Goal: Check status: Check status

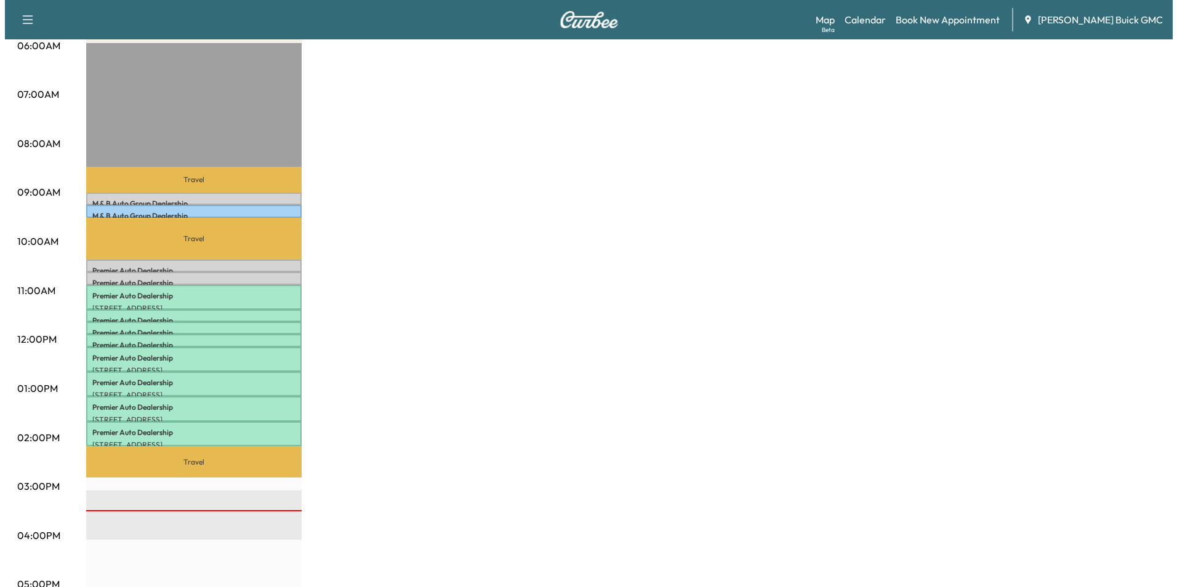
scroll to position [246, 0]
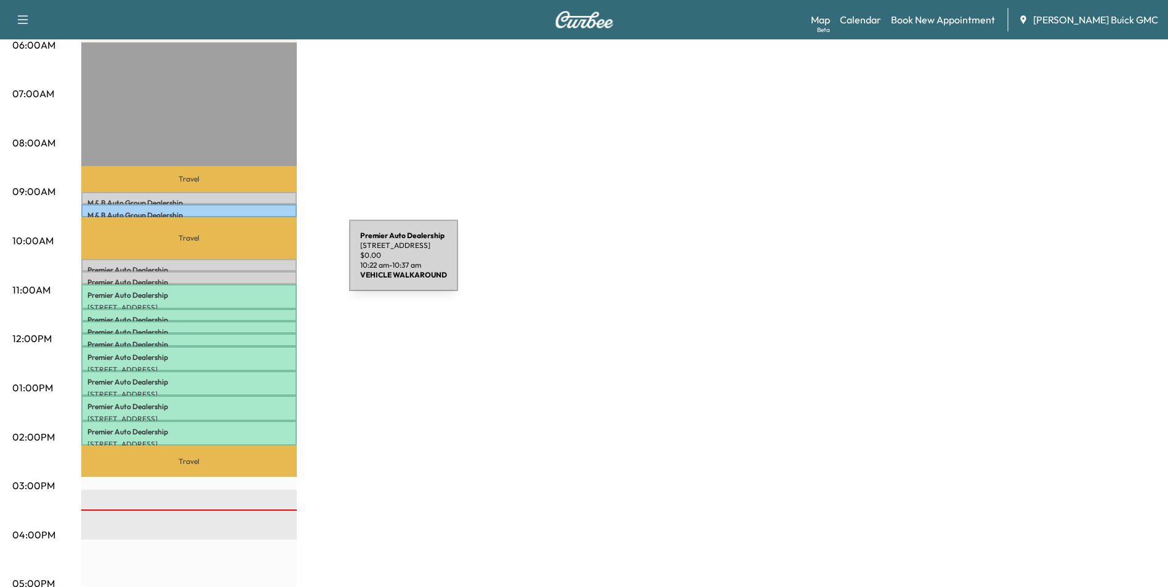
click at [257, 265] on p "Premier Auto Dealership" at bounding box center [188, 270] width 203 height 10
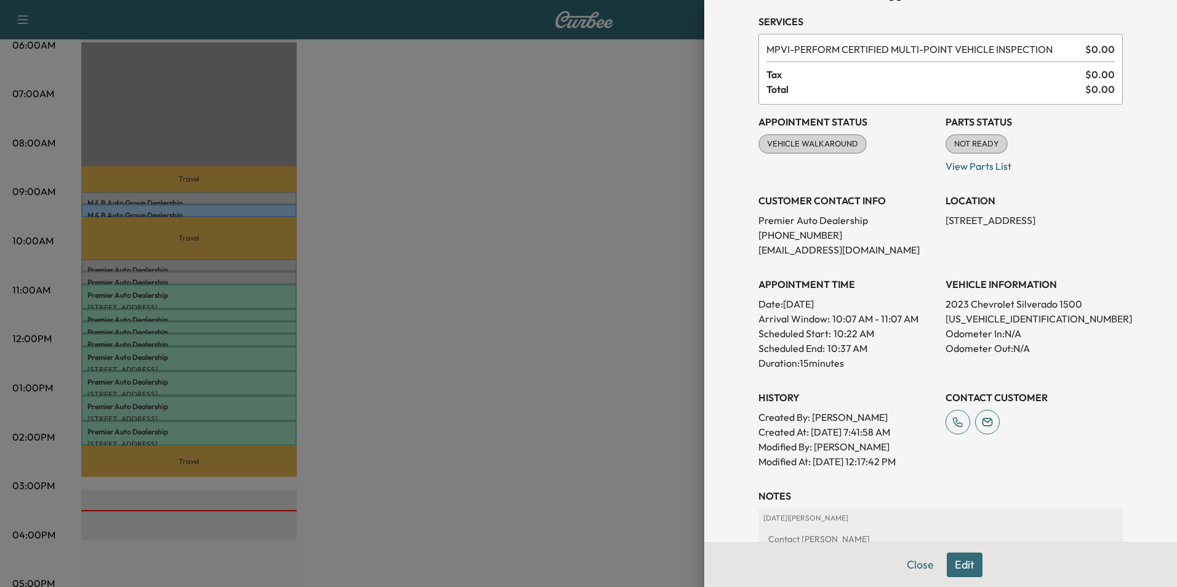
scroll to position [123, 0]
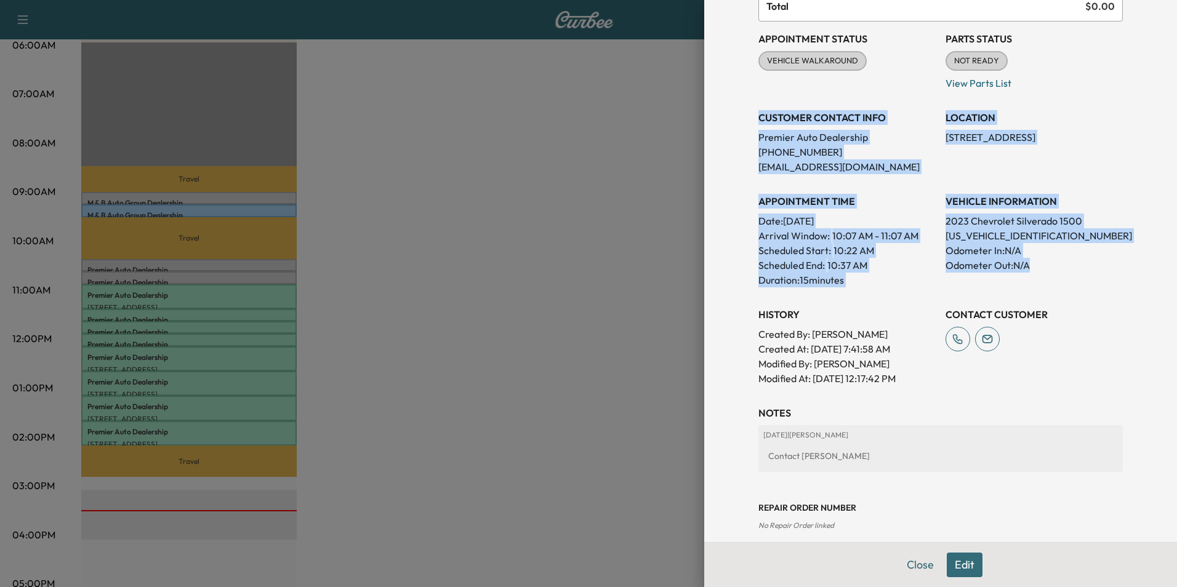
drag, startPoint x: 750, startPoint y: 116, endPoint x: 1053, endPoint y: 276, distance: 342.3
click at [1053, 276] on div "Appointment Status VEHICLE WALKAROUND [PERSON_NAME] as Not Ready Parts Status N…" at bounding box center [940, 204] width 364 height 364
copy div "CUSTOMER CONTACT INFO Premier Auto Dealership [PHONE_NUMBER] [EMAIL_ADDRESS][DO…"
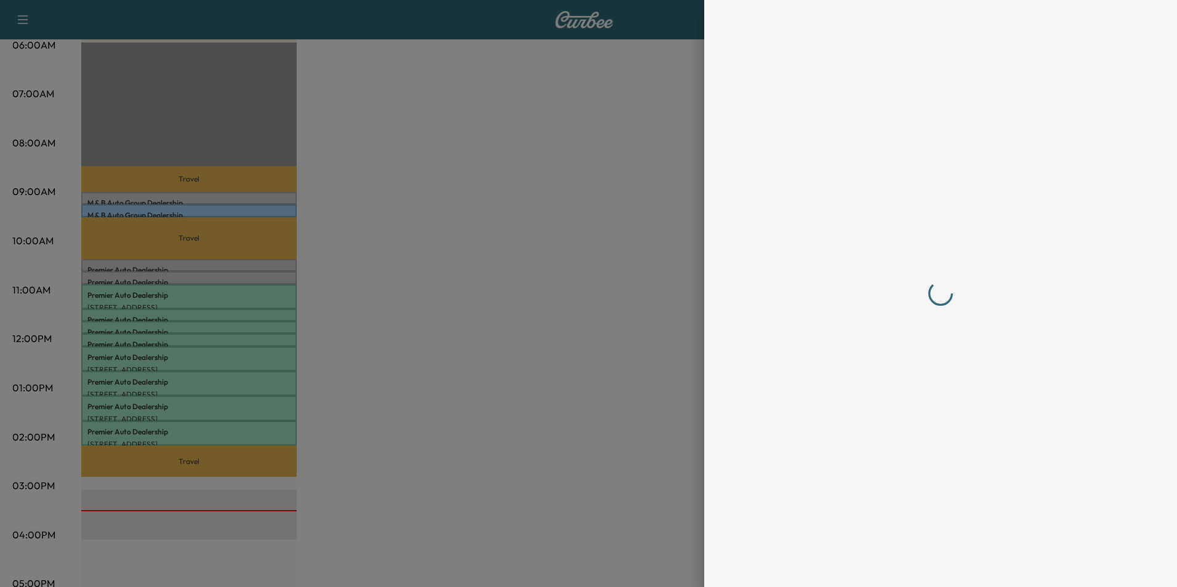
scroll to position [0, 0]
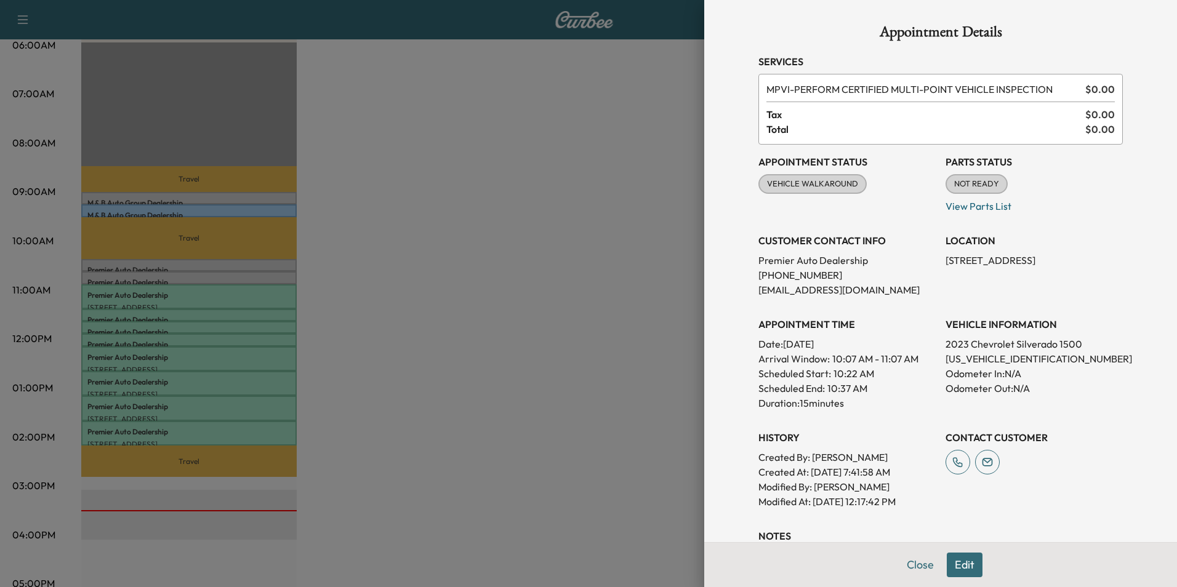
click at [457, 222] on div at bounding box center [588, 293] width 1177 height 587
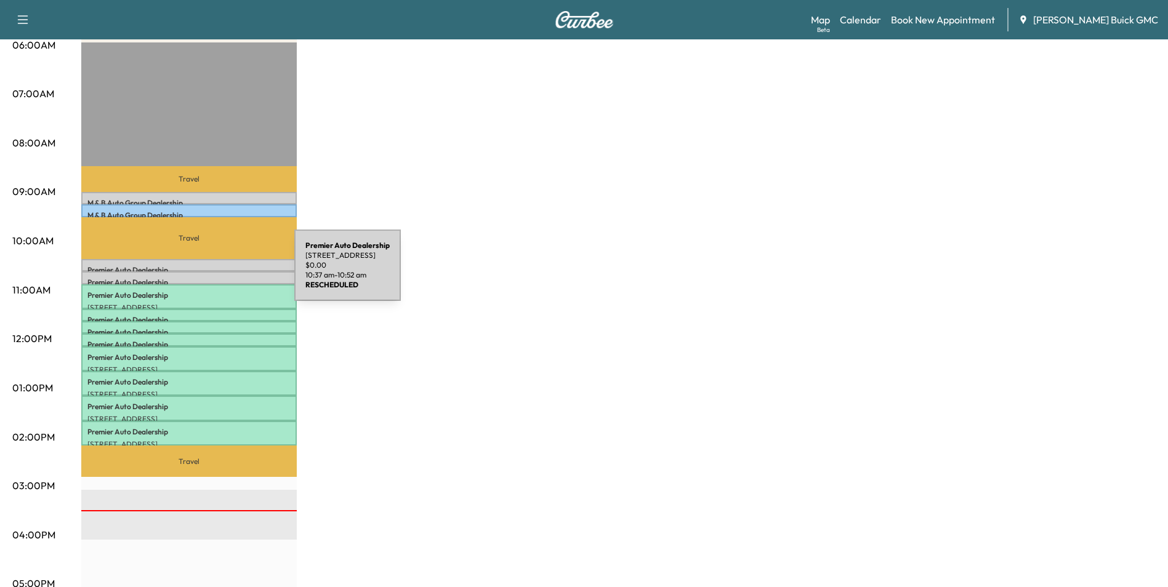
click at [202, 273] on div "Premier Auto Dealership [STREET_ADDRESS] $ 0.00 10:37 am - 10:52 am" at bounding box center [188, 277] width 215 height 12
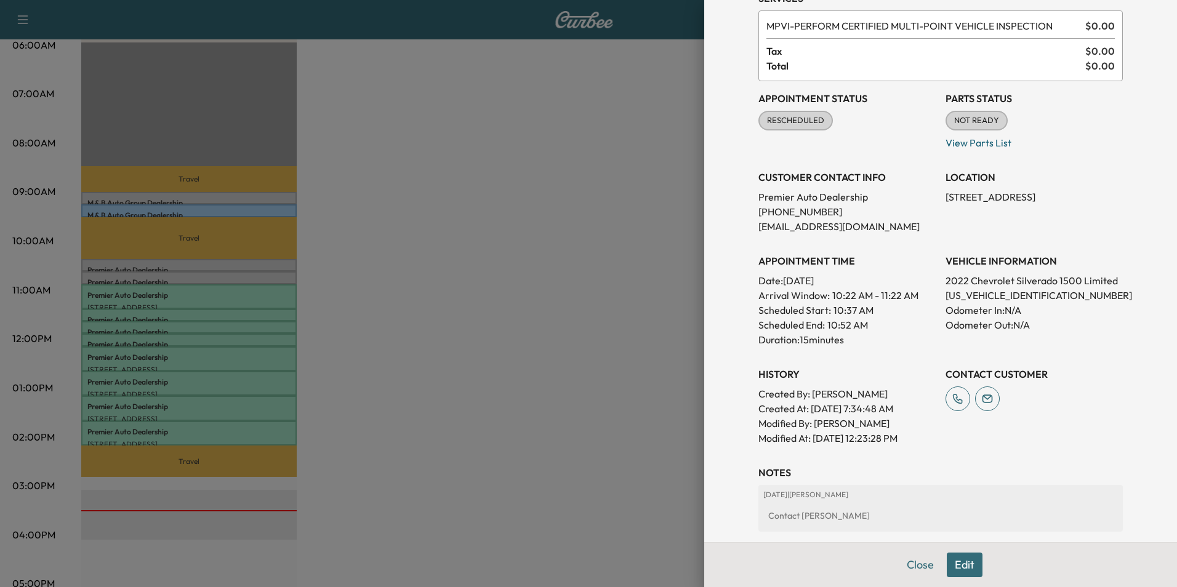
scroll to position [123, 0]
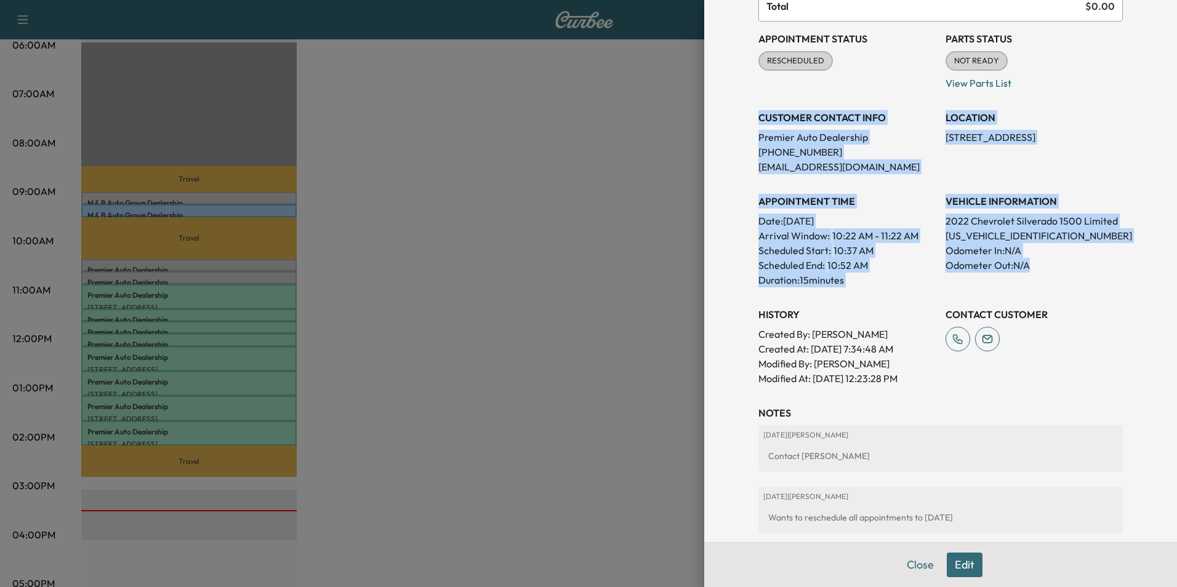
drag, startPoint x: 750, startPoint y: 115, endPoint x: 1032, endPoint y: 265, distance: 319.7
click at [1032, 265] on div "Appointment Status RESCHEDULED Mark as Not Ready Parts Status NOT READY Mark as…" at bounding box center [940, 204] width 364 height 364
copy div "CUSTOMER CONTACT INFO Premier Auto Dealership [PHONE_NUMBER] [EMAIL_ADDRESS][DO…"
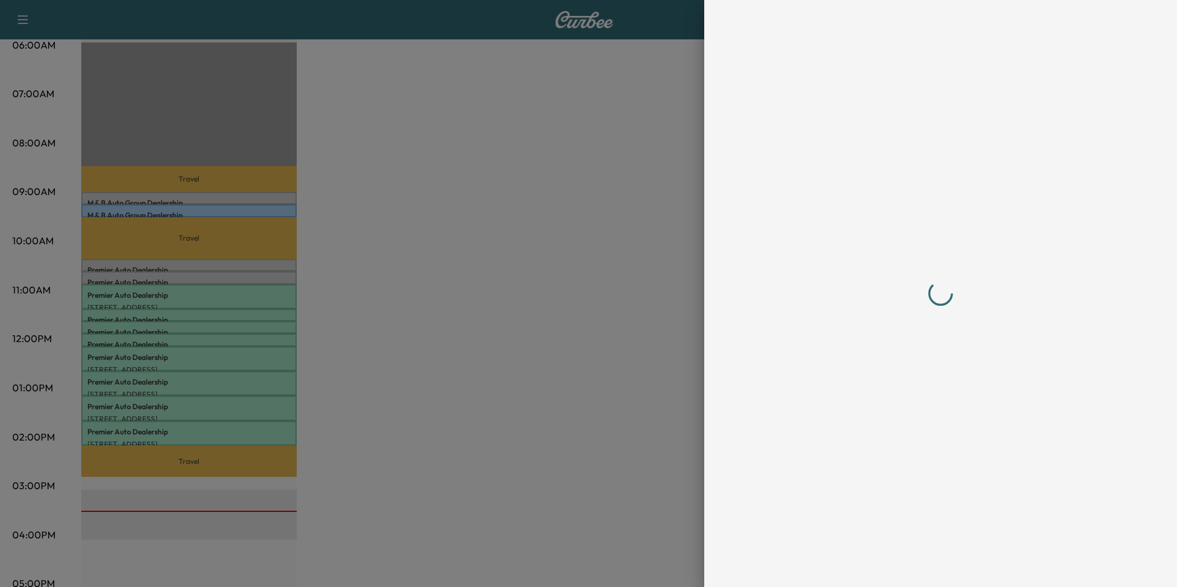
scroll to position [0, 0]
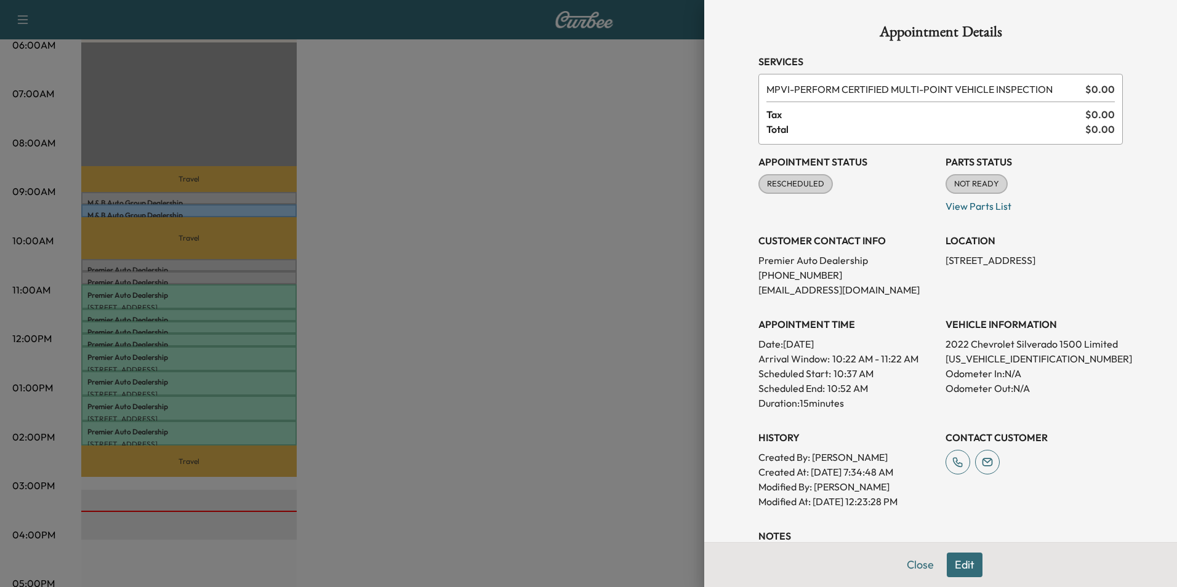
click at [406, 273] on div at bounding box center [588, 293] width 1177 height 587
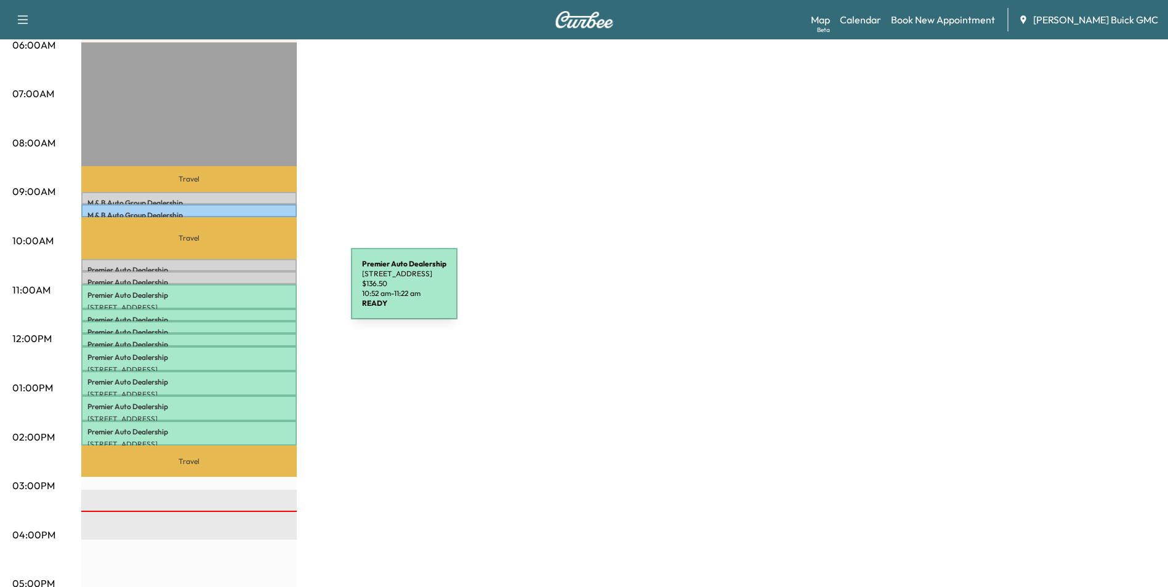
click at [259, 291] on p "Premier Auto Dealership" at bounding box center [188, 296] width 203 height 10
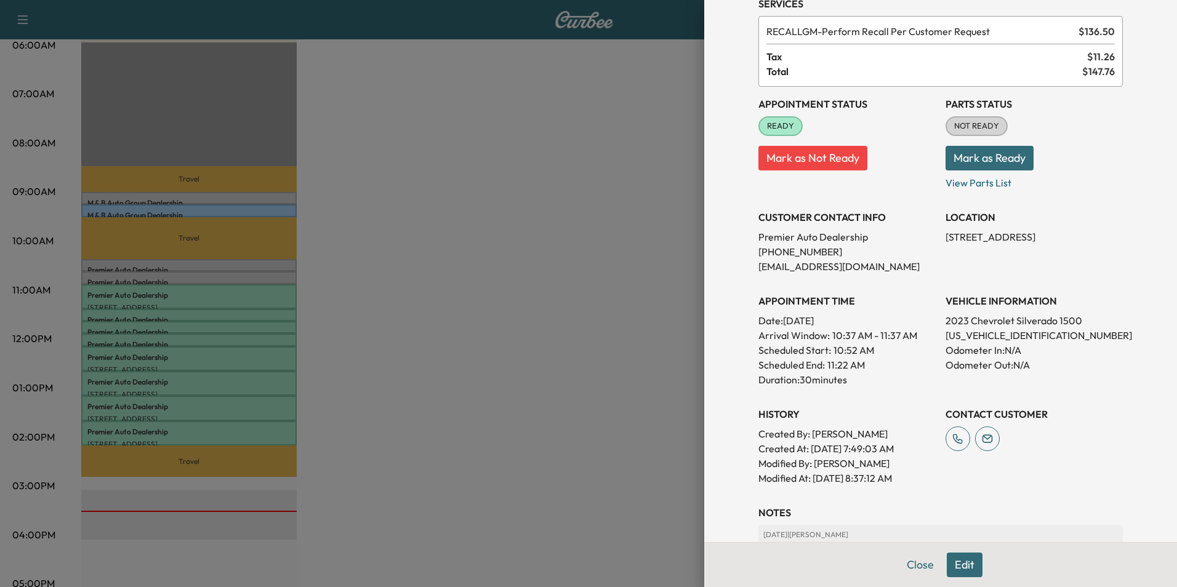
scroll to position [123, 0]
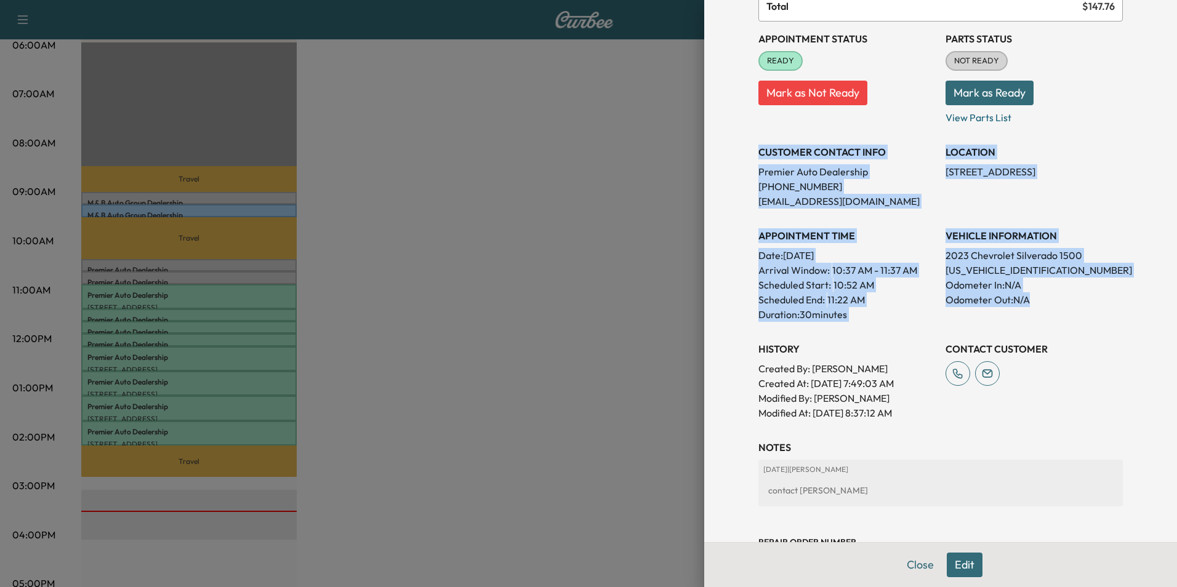
drag, startPoint x: 750, startPoint y: 150, endPoint x: 1070, endPoint y: 308, distance: 357.3
click at [1070, 308] on div "Appointment Status READY Mark as Not Ready Parts Status NOT READY Mark as Ready…" at bounding box center [940, 221] width 364 height 399
copy div "CUSTOMER CONTACT INFO Premier Auto Dealership [PHONE_NUMBER] [EMAIL_ADDRESS][DO…"
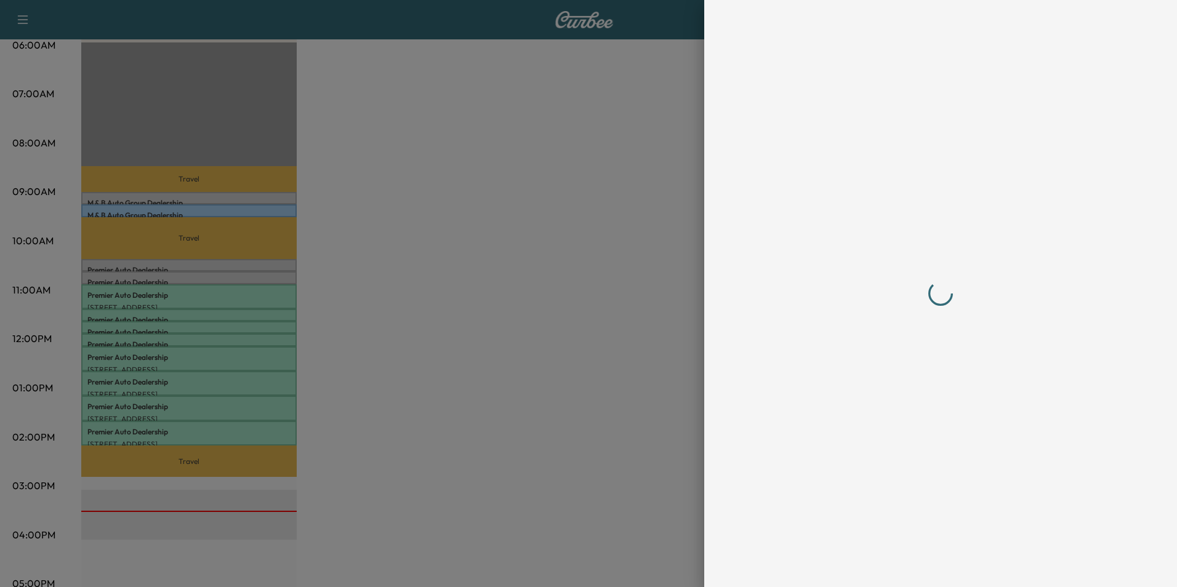
scroll to position [0, 0]
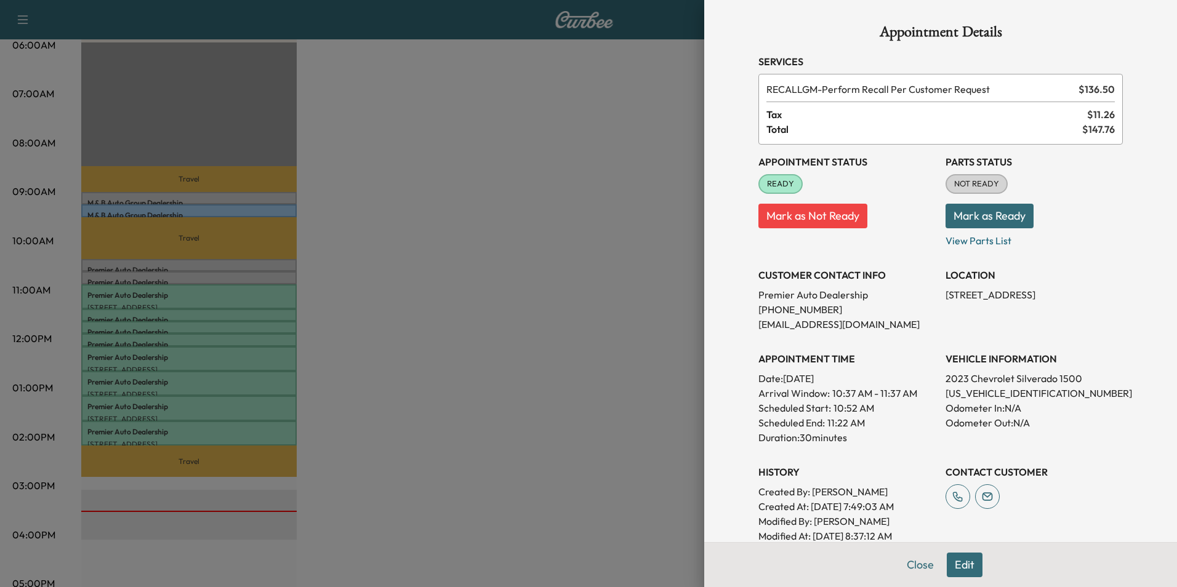
click at [241, 310] on div at bounding box center [588, 293] width 1177 height 587
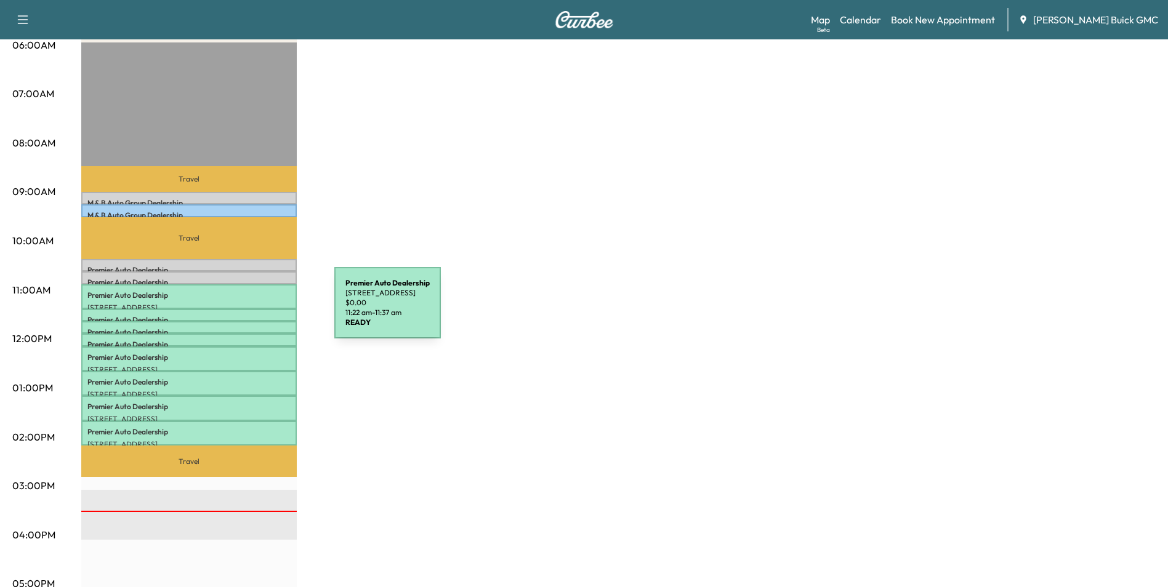
click at [242, 310] on div "Premier Auto Dealership [STREET_ADDRESS] $ 0.00 11:22 am - 11:37 am" at bounding box center [188, 315] width 215 height 12
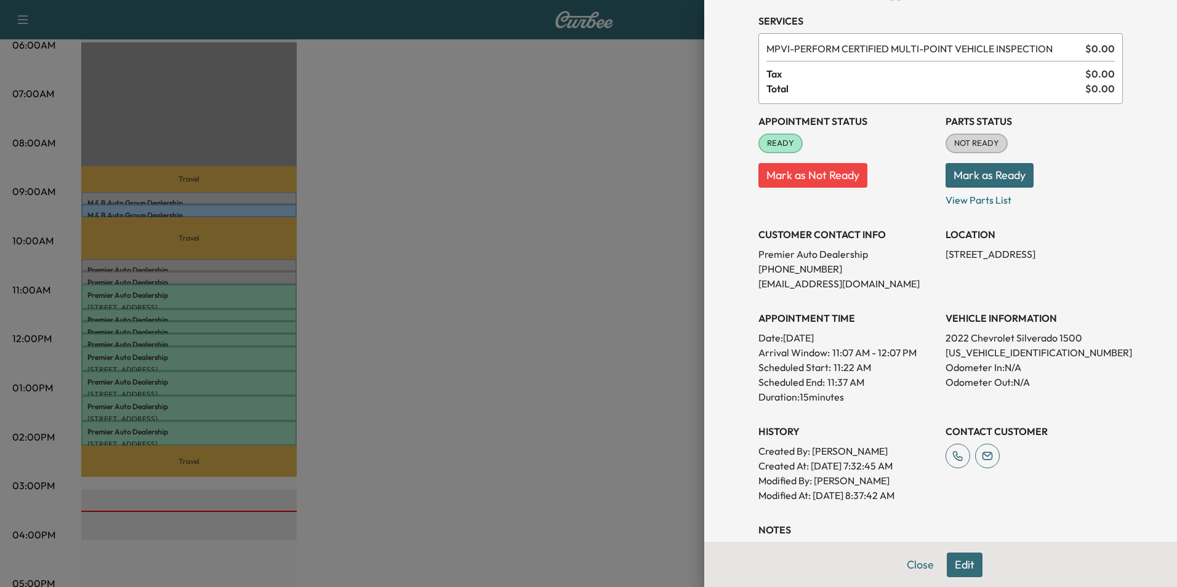
scroll to position [62, 0]
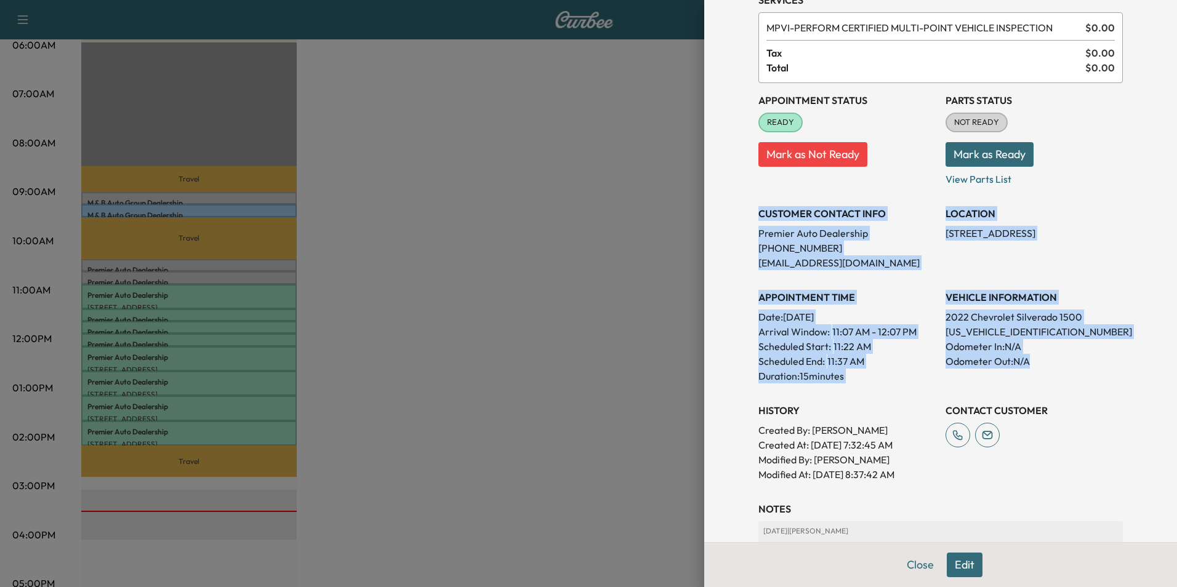
drag, startPoint x: 750, startPoint y: 210, endPoint x: 1065, endPoint y: 366, distance: 351.8
click at [1065, 366] on div "Appointment Status READY Mark as Not Ready Parts Status NOT READY Mark as Ready…" at bounding box center [940, 282] width 364 height 399
copy div "CUSTOMER CONTACT INFO Premier Auto Dealership [PHONE_NUMBER] [EMAIL_ADDRESS][DO…"
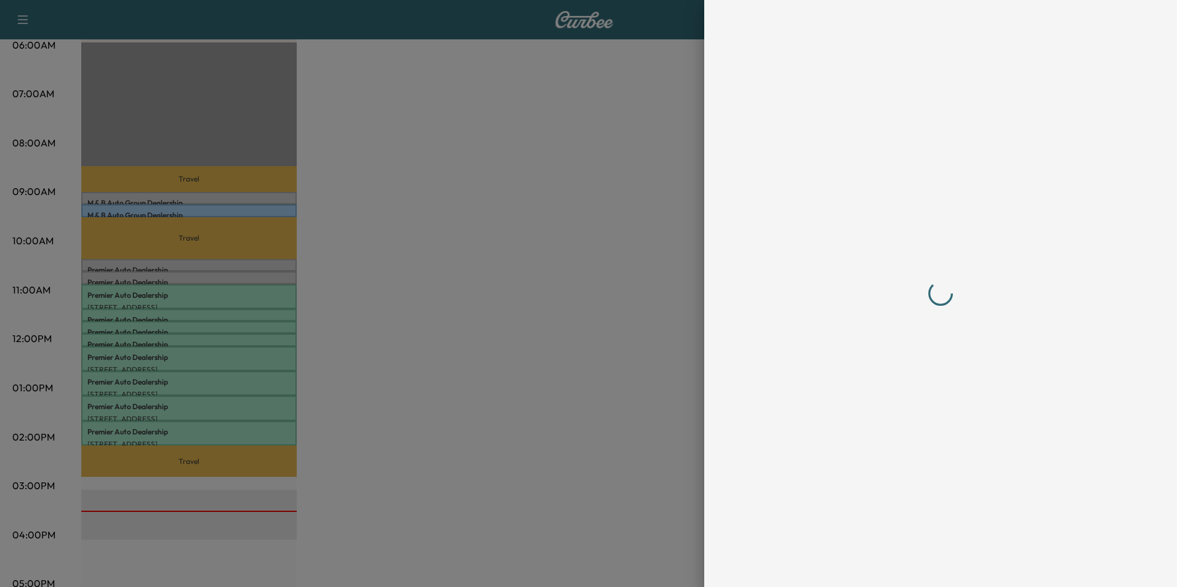
scroll to position [0, 0]
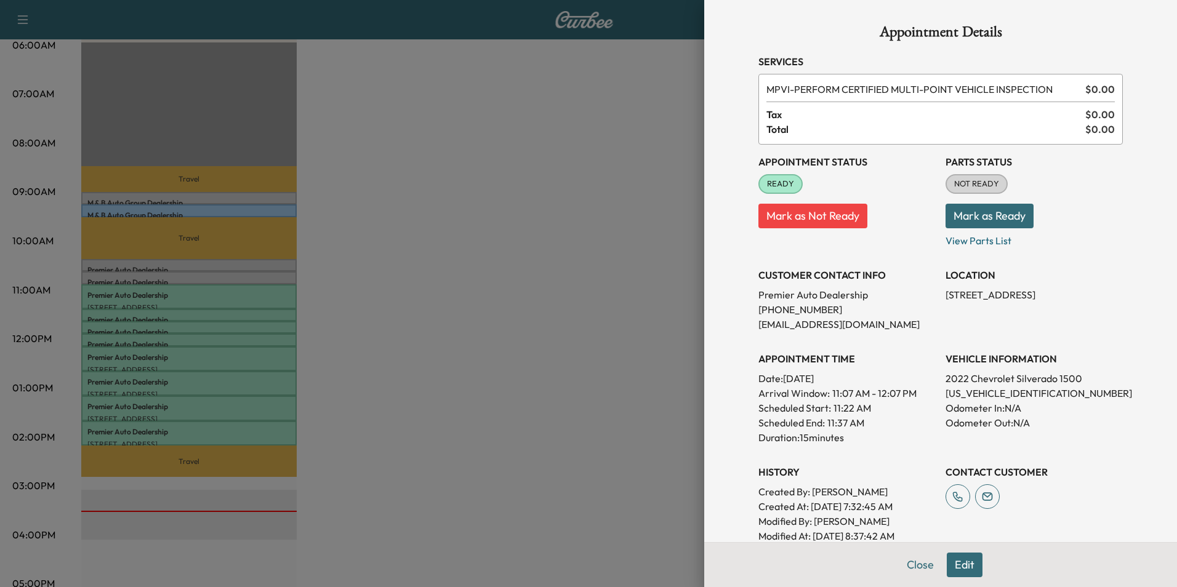
click at [559, 293] on div at bounding box center [588, 293] width 1177 height 587
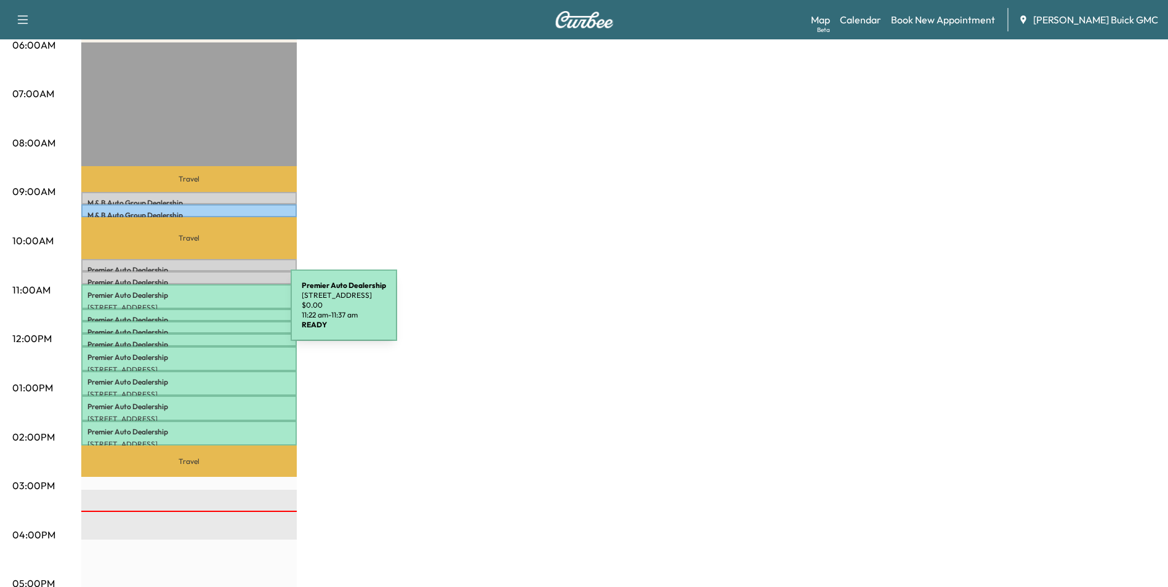
click at [198, 315] on p "Premier Auto Dealership" at bounding box center [188, 320] width 203 height 10
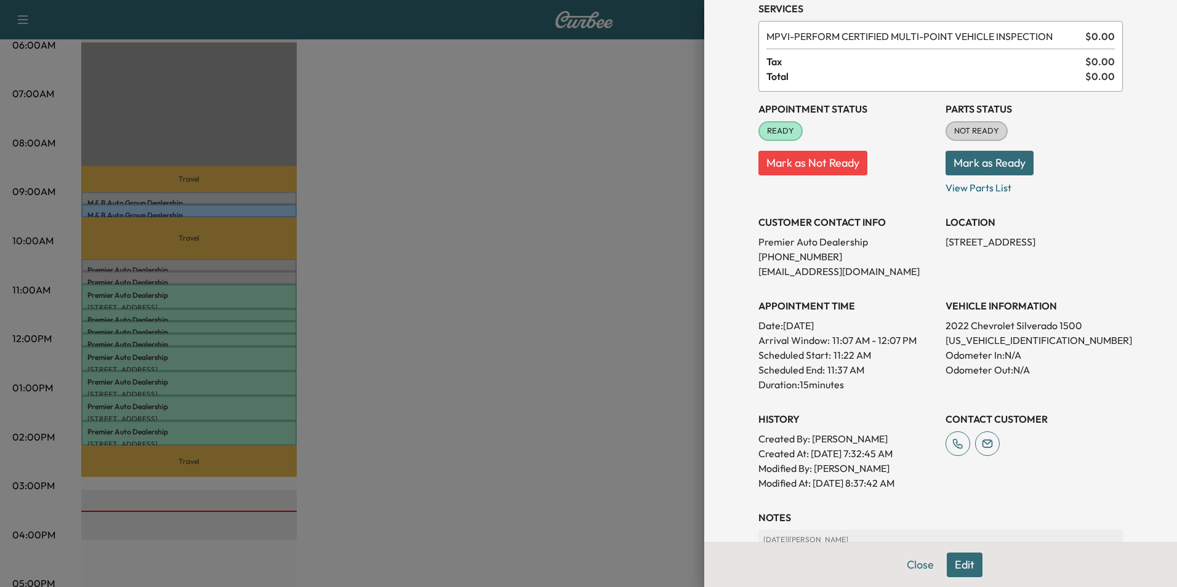
scroll to position [123, 0]
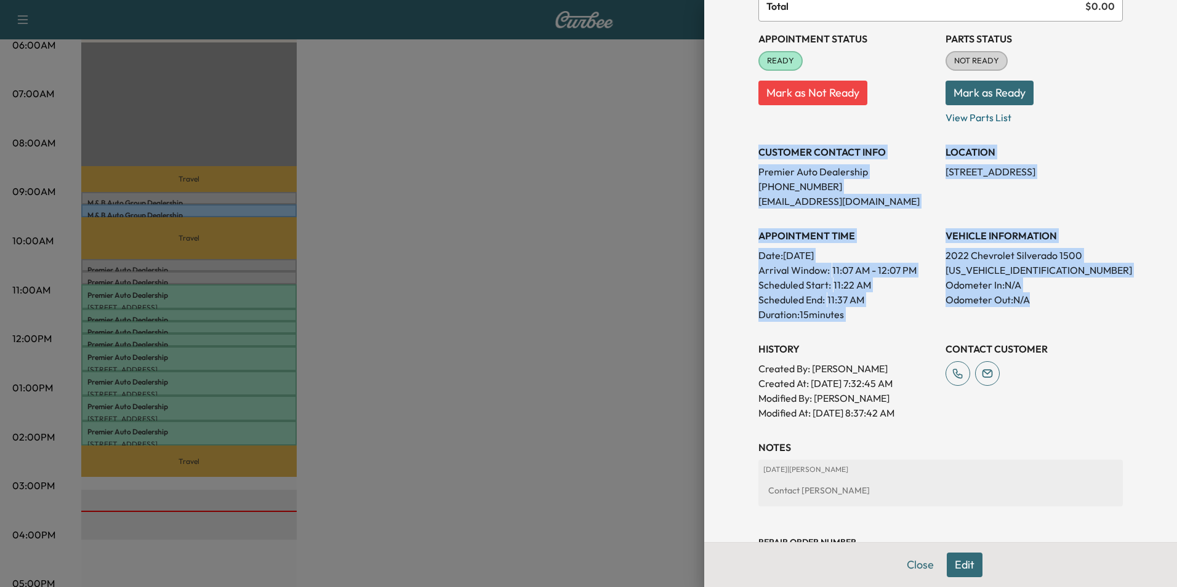
drag, startPoint x: 750, startPoint y: 150, endPoint x: 1075, endPoint y: 297, distance: 356.2
click at [1075, 297] on div "Appointment Status READY Mark as Not Ready Parts Status NOT READY Mark as Ready…" at bounding box center [940, 221] width 364 height 399
copy div "CUSTOMER CONTACT INFO Premier Auto Dealership [PHONE_NUMBER] [EMAIL_ADDRESS][DO…"
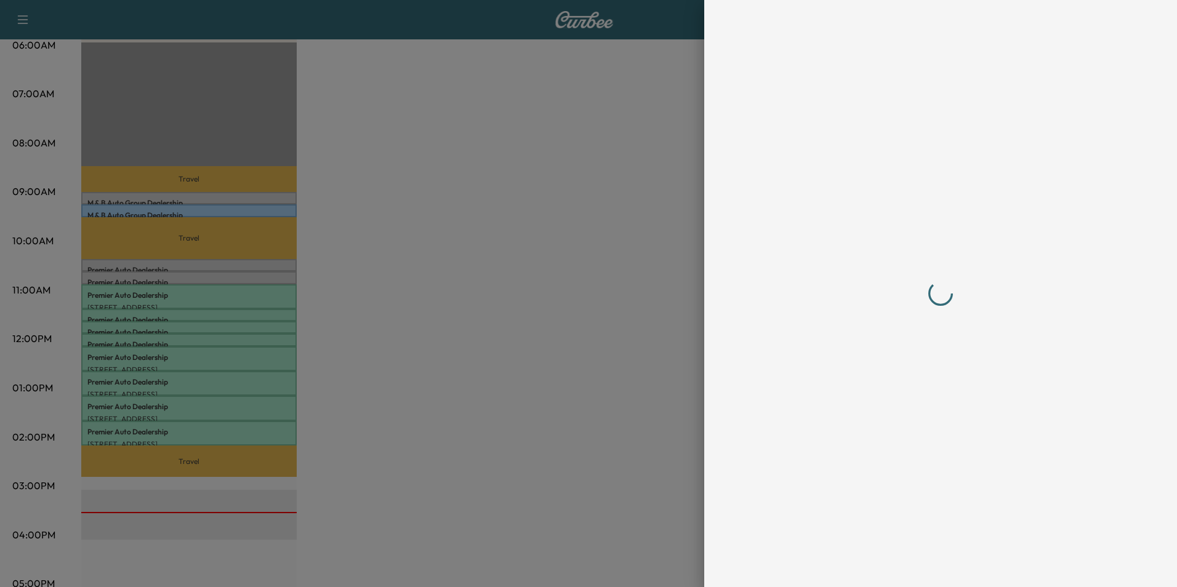
scroll to position [0, 0]
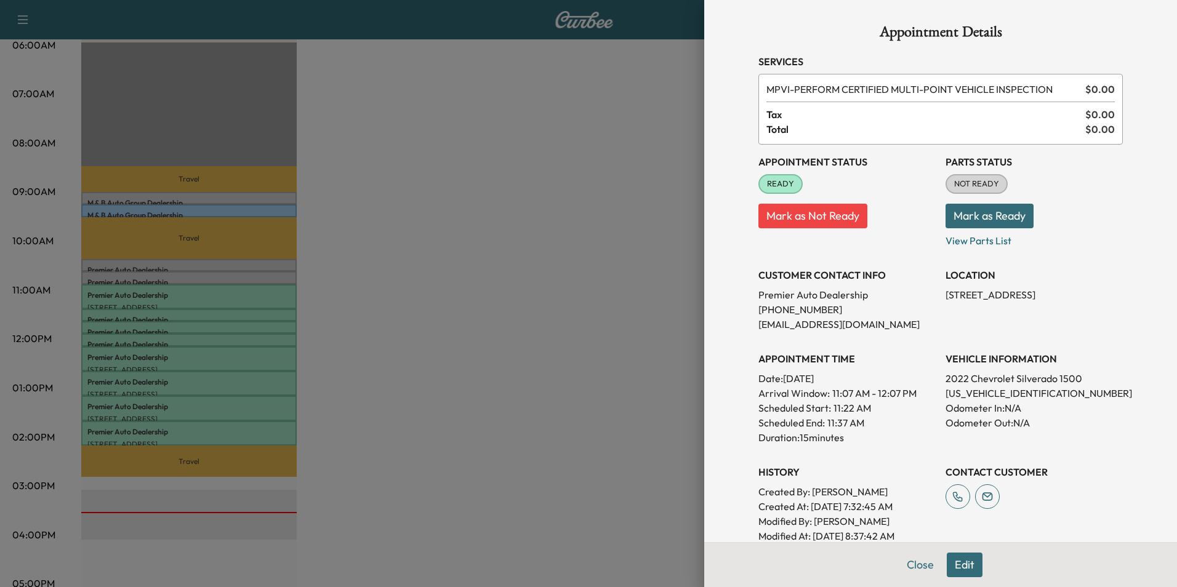
click at [534, 265] on div at bounding box center [588, 293] width 1177 height 587
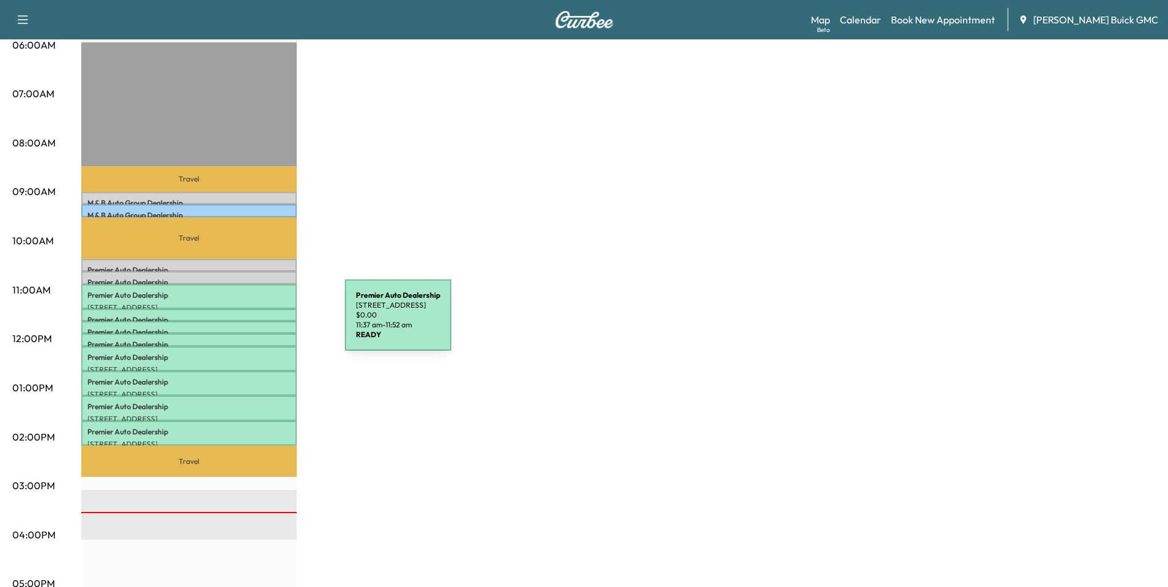
click at [252, 323] on div "Premier Auto Dealership [STREET_ADDRESS] $ 0.00 11:37 am - 11:52 am" at bounding box center [188, 327] width 215 height 12
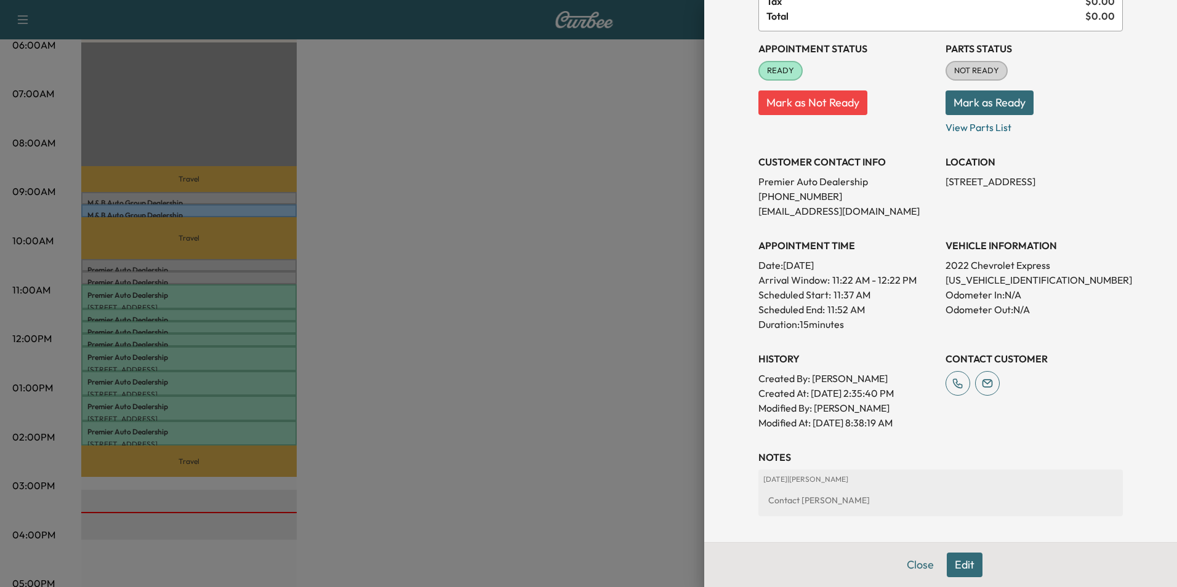
scroll to position [123, 0]
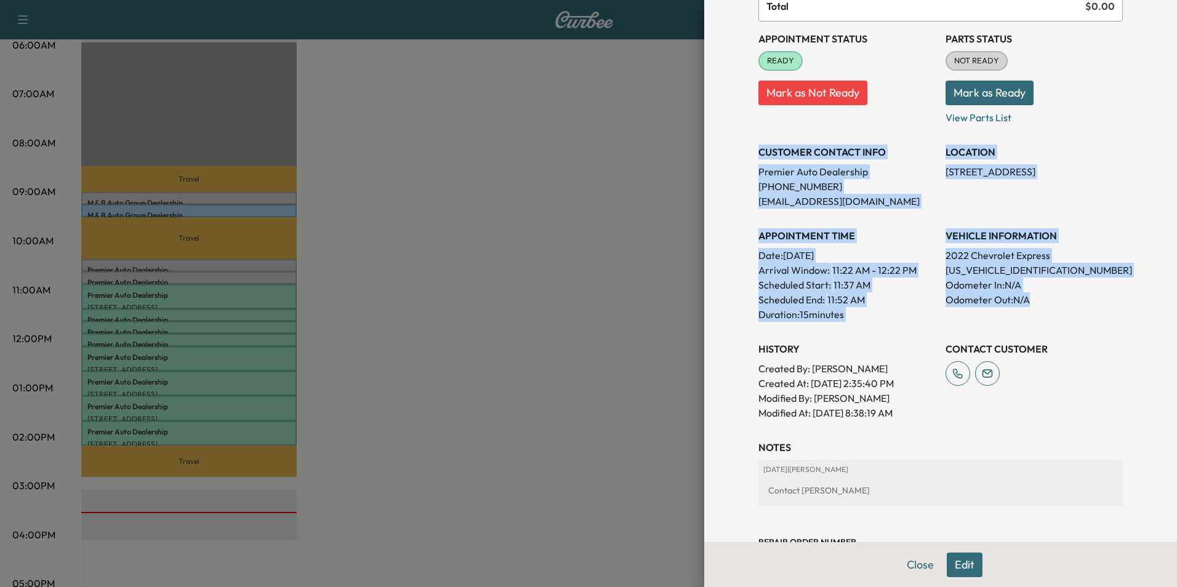
drag, startPoint x: 750, startPoint y: 148, endPoint x: 1052, endPoint y: 299, distance: 337.8
click at [1052, 299] on div "Appointment Status READY Mark as Not Ready Parts Status NOT READY Mark as Ready…" at bounding box center [940, 221] width 364 height 399
copy div "CUSTOMER CONTACT INFO Premier Auto Dealership [PHONE_NUMBER] [EMAIL_ADDRESS][DO…"
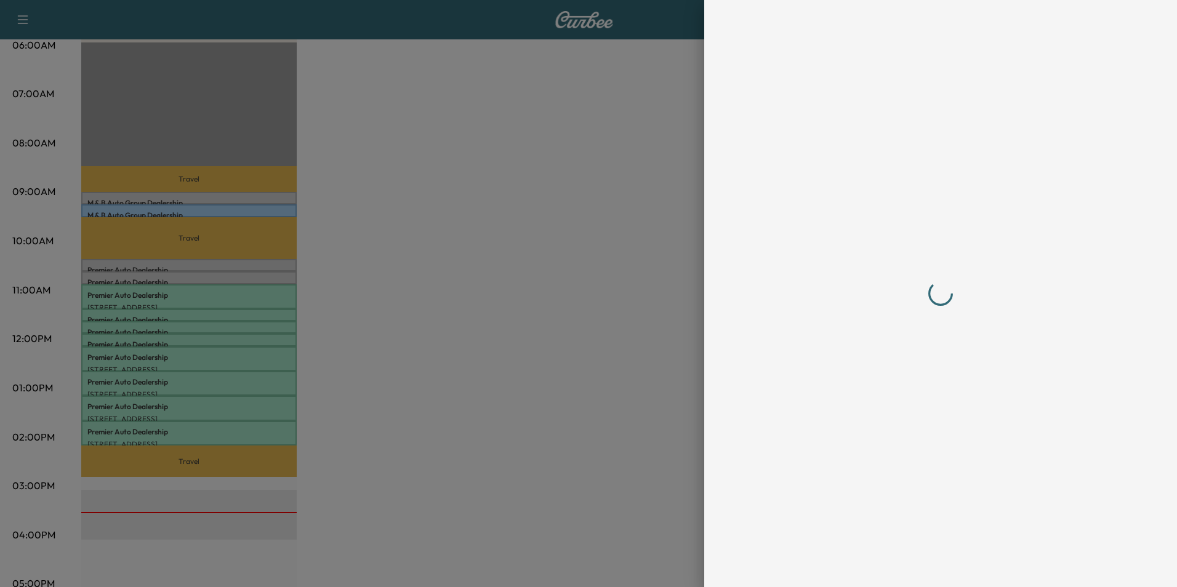
scroll to position [0, 0]
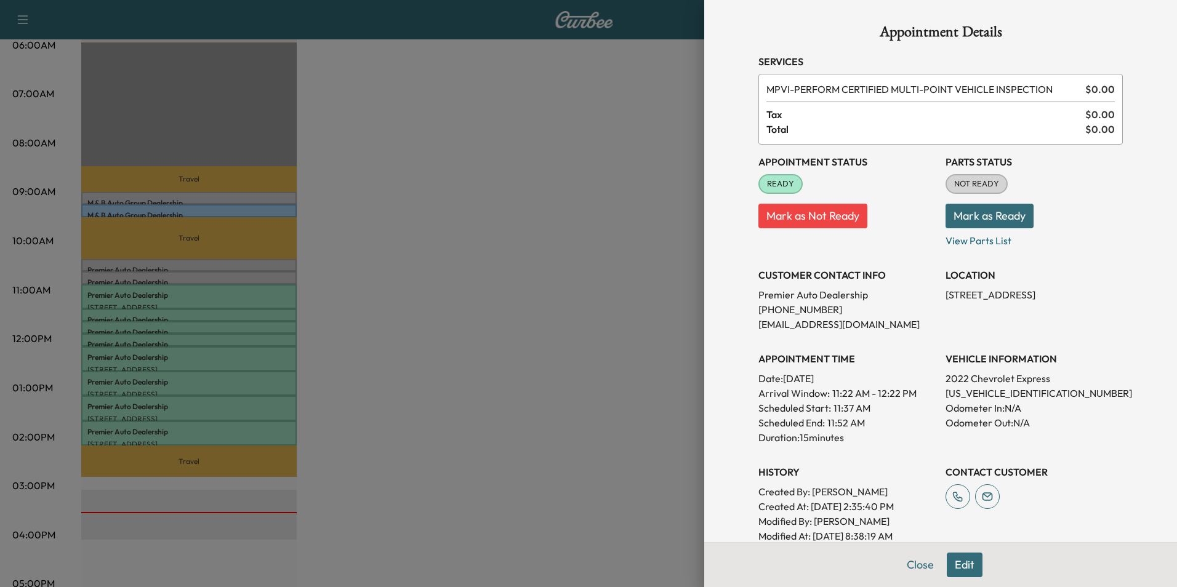
click at [488, 240] on div at bounding box center [588, 293] width 1177 height 587
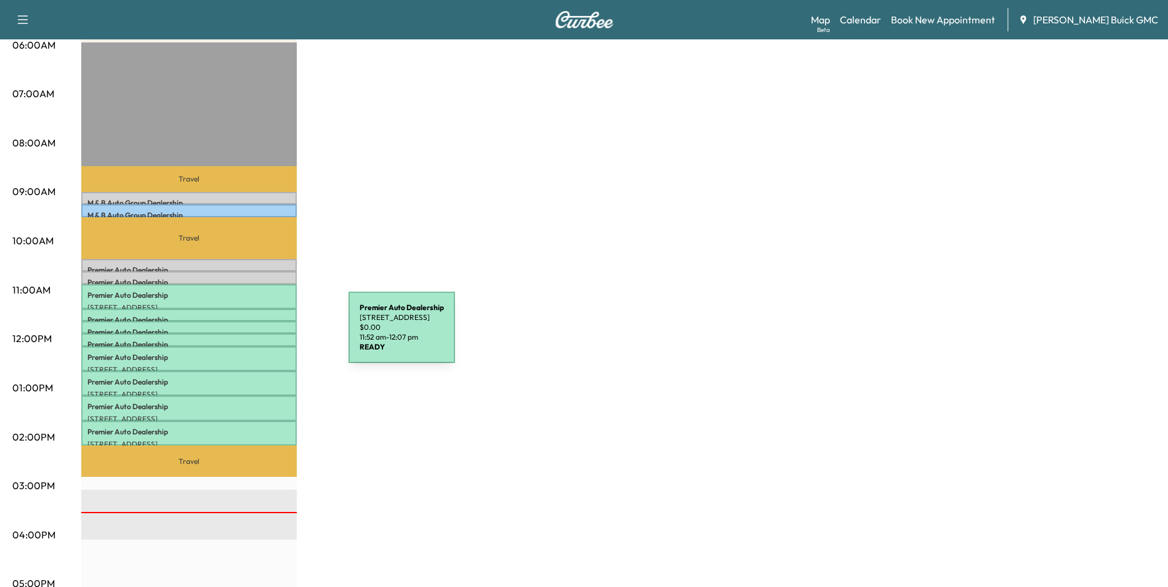
click at [256, 335] on div "Premier Auto Dealership [STREET_ADDRESS] $ 0.00 11:52 am - 12:07 pm" at bounding box center [188, 340] width 215 height 12
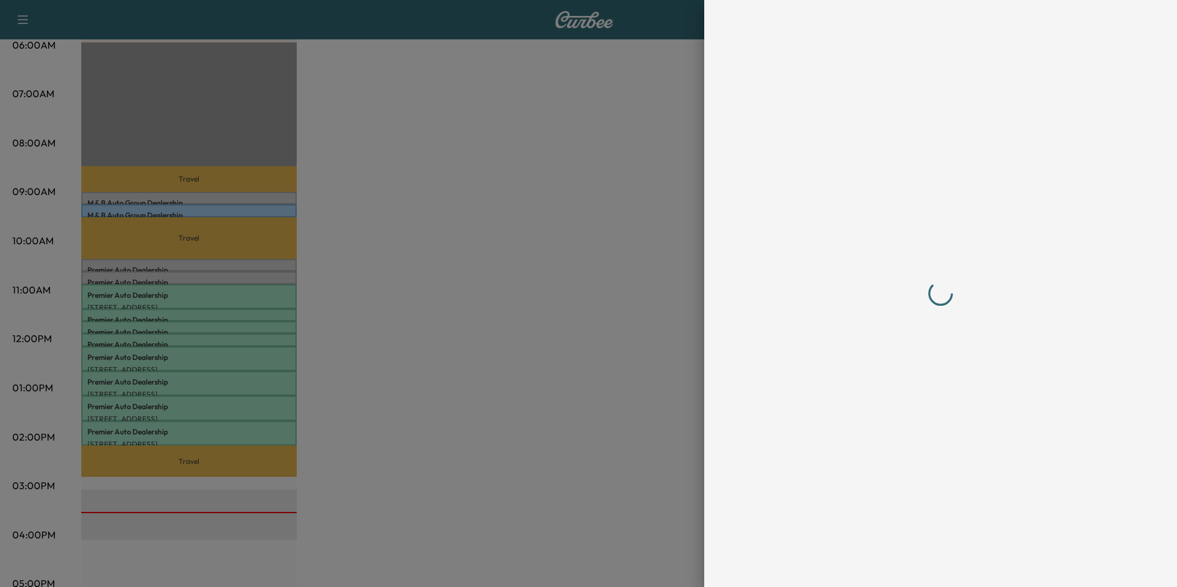
click at [256, 335] on div at bounding box center [588, 293] width 1177 height 587
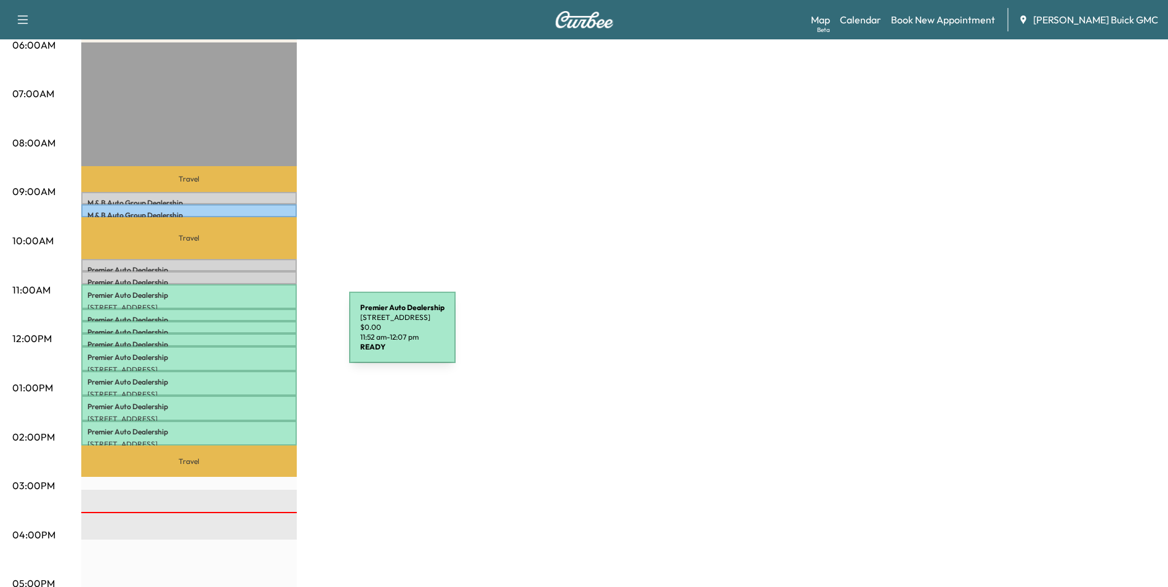
click at [257, 335] on div "Premier Auto Dealership [STREET_ADDRESS] $ 0.00 11:52 am - 12:07 pm" at bounding box center [188, 340] width 215 height 12
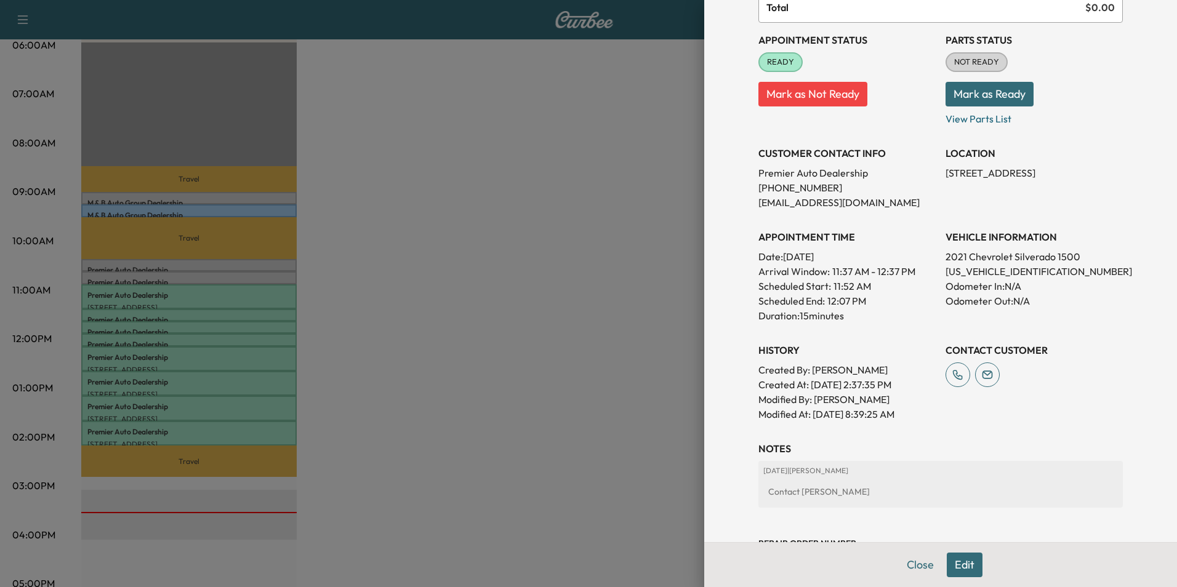
scroll to position [123, 0]
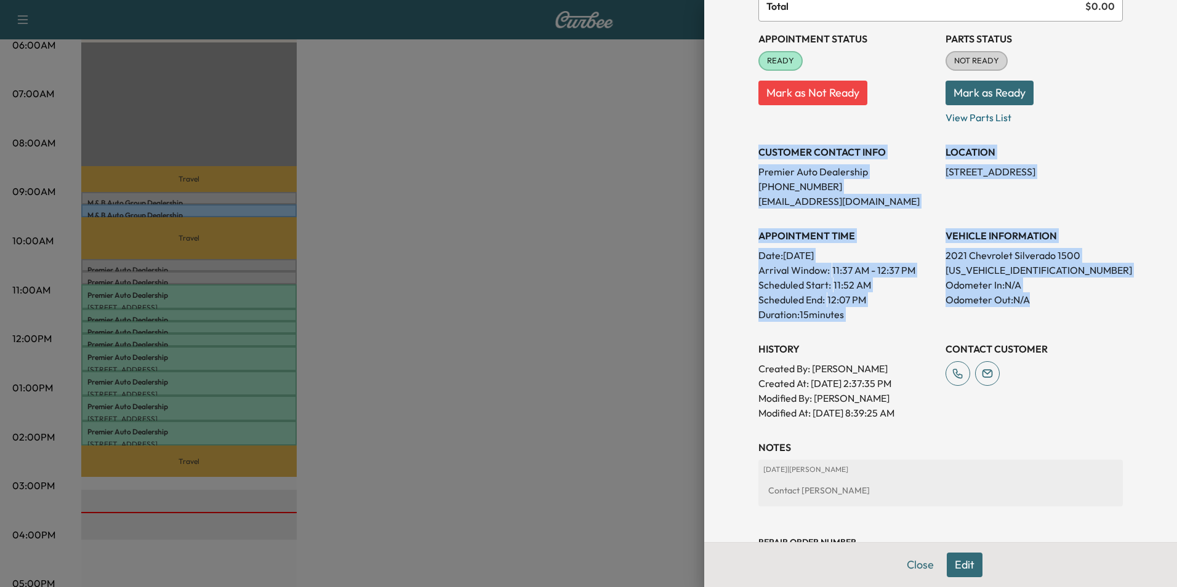
drag, startPoint x: 749, startPoint y: 148, endPoint x: 1058, endPoint y: 298, distance: 343.3
click at [1058, 298] on div "Appointment Status READY Mark as Not Ready Parts Status NOT READY Mark as Ready…" at bounding box center [940, 221] width 364 height 399
copy div "CUSTOMER CONTACT INFO Premier Auto Dealership [PHONE_NUMBER] [EMAIL_ADDRESS][DO…"
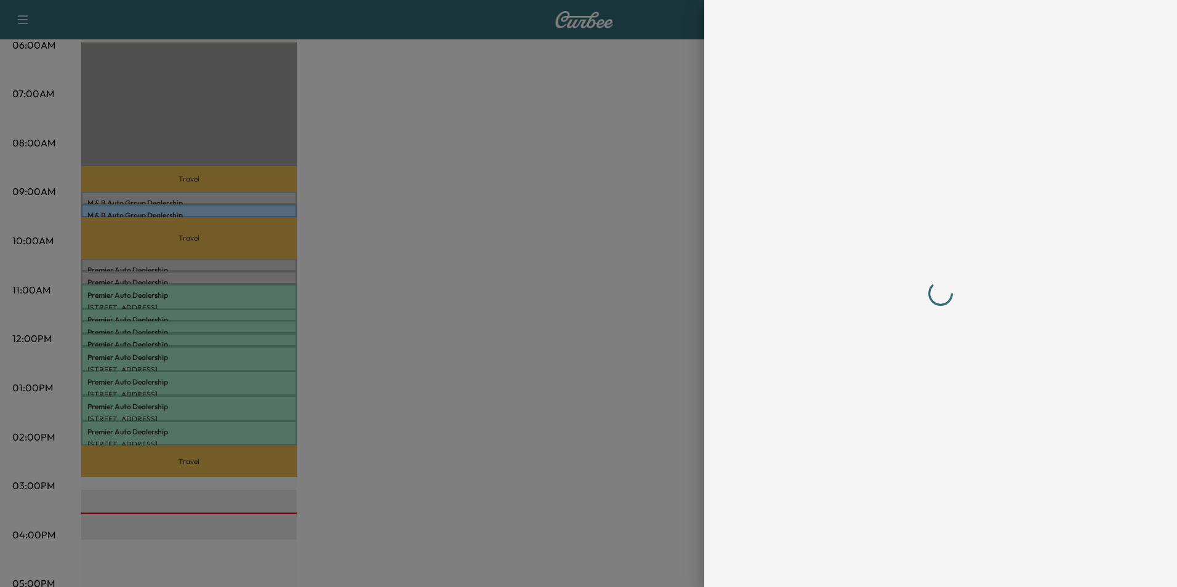
scroll to position [0, 0]
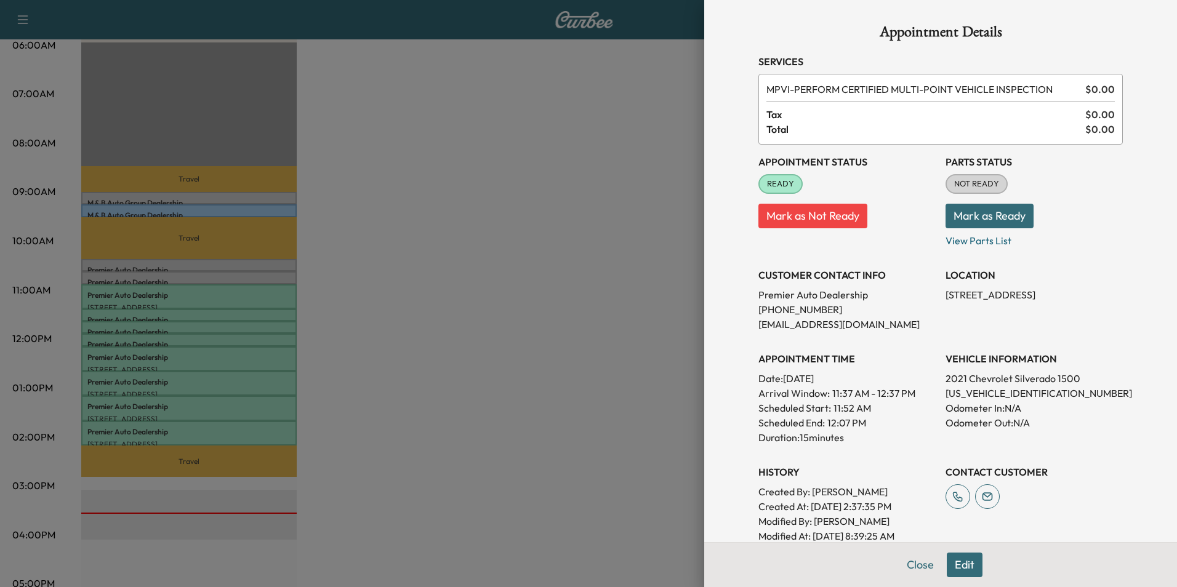
click at [412, 281] on div at bounding box center [588, 293] width 1177 height 587
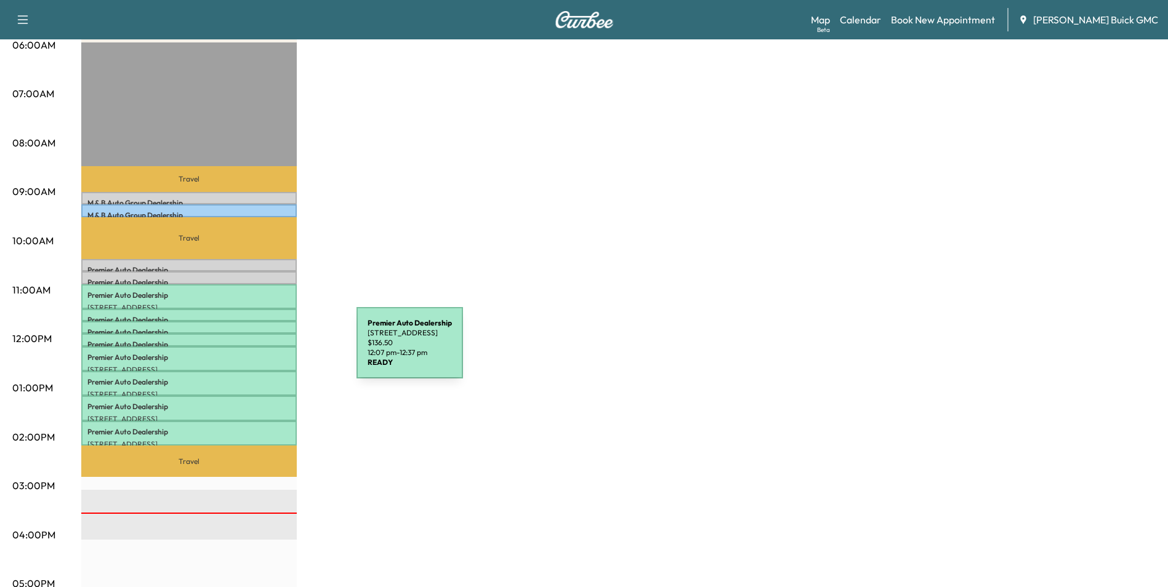
click at [265, 353] on p "Premier Auto Dealership" at bounding box center [188, 358] width 203 height 10
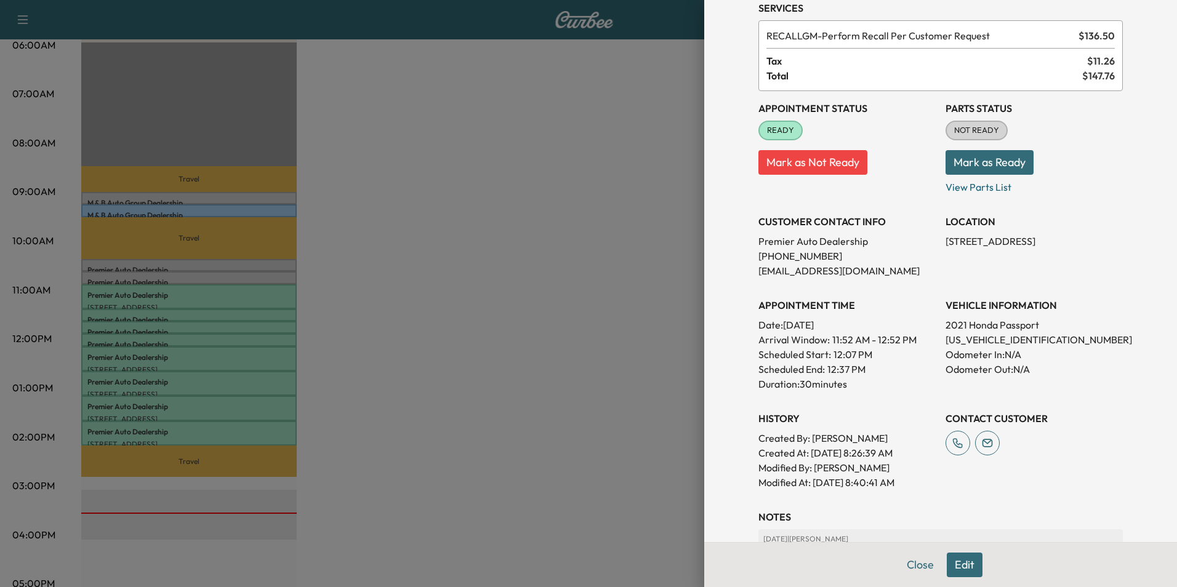
scroll to position [123, 0]
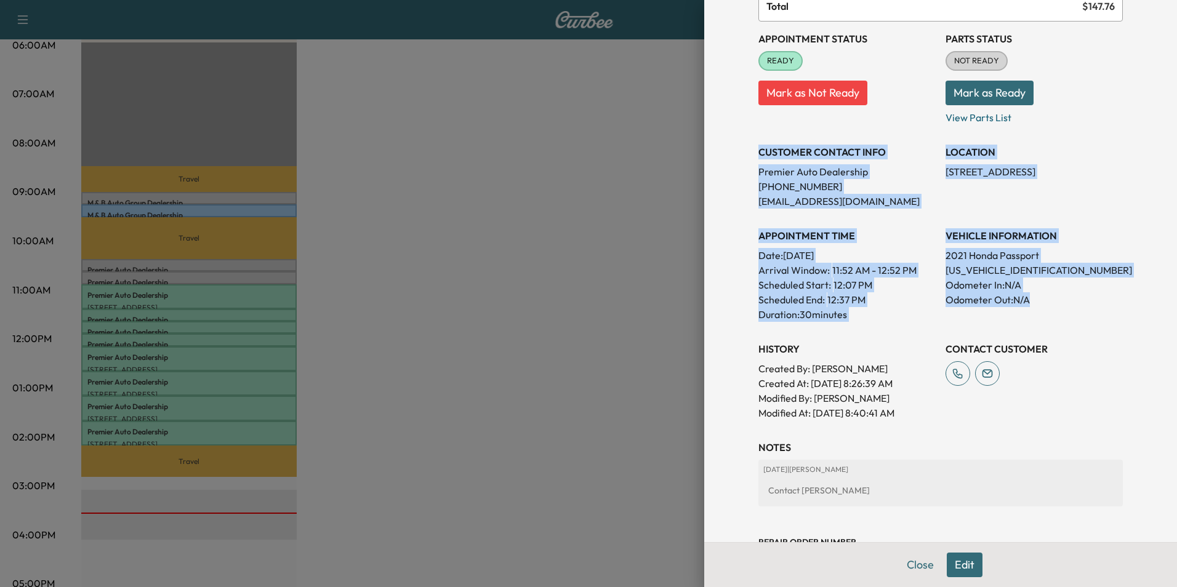
drag, startPoint x: 750, startPoint y: 148, endPoint x: 1055, endPoint y: 314, distance: 346.8
click at [1055, 314] on div "Appointment Status READY Mark as Not Ready Parts Status NOT READY Mark as Ready…" at bounding box center [940, 221] width 364 height 399
copy div "CUSTOMER CONTACT INFO Premier Auto Dealership [PHONE_NUMBER] [EMAIL_ADDRESS][DO…"
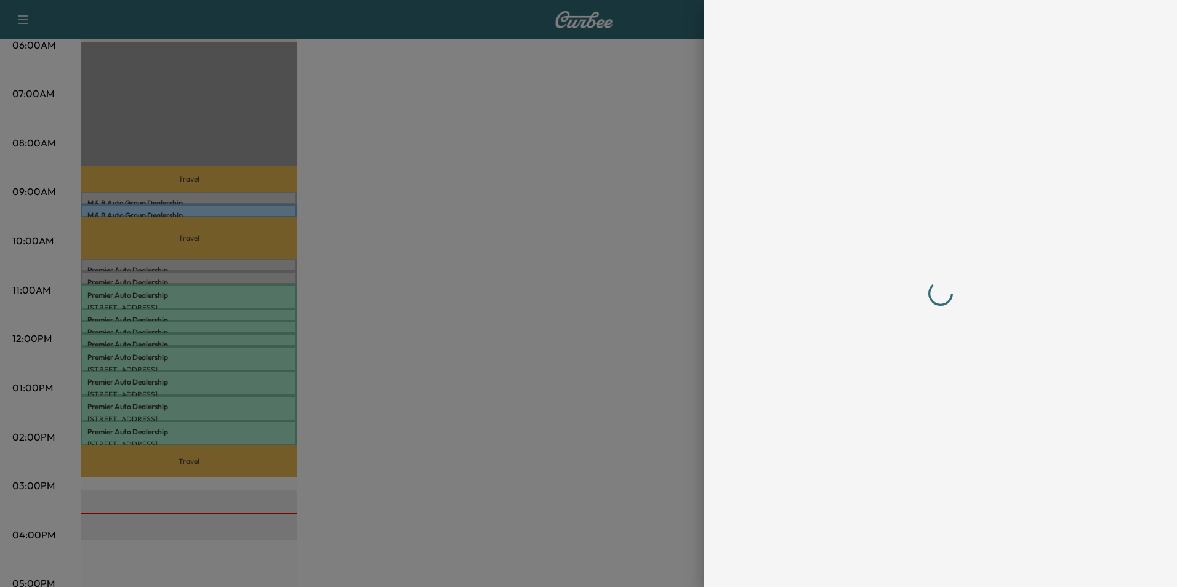
scroll to position [0, 0]
click at [369, 354] on div at bounding box center [588, 293] width 1177 height 587
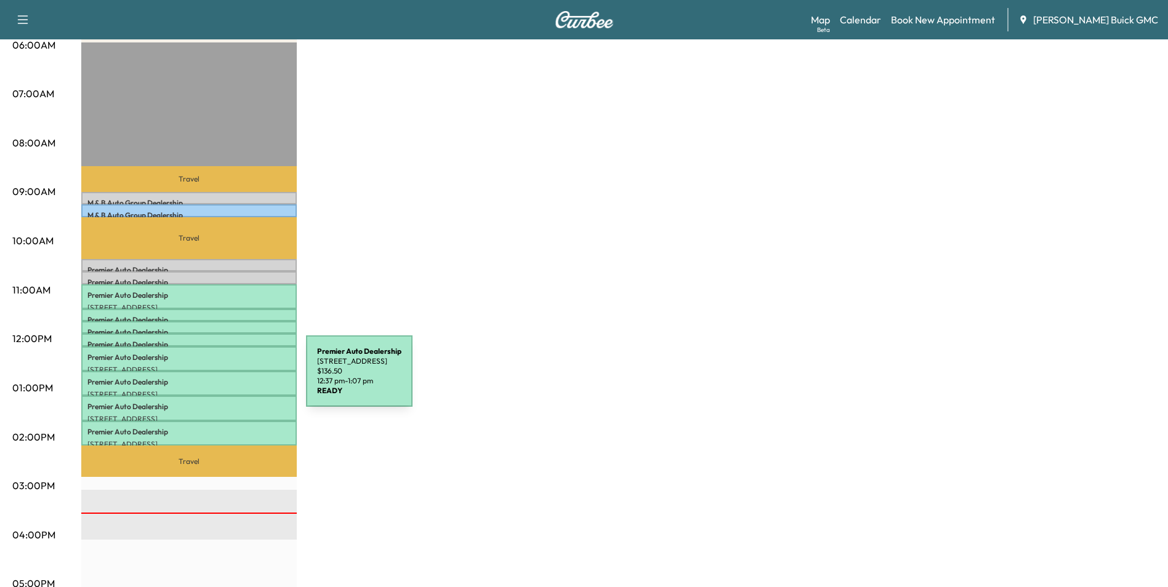
click at [214, 379] on p "Premier Auto Dealership" at bounding box center [188, 382] width 203 height 10
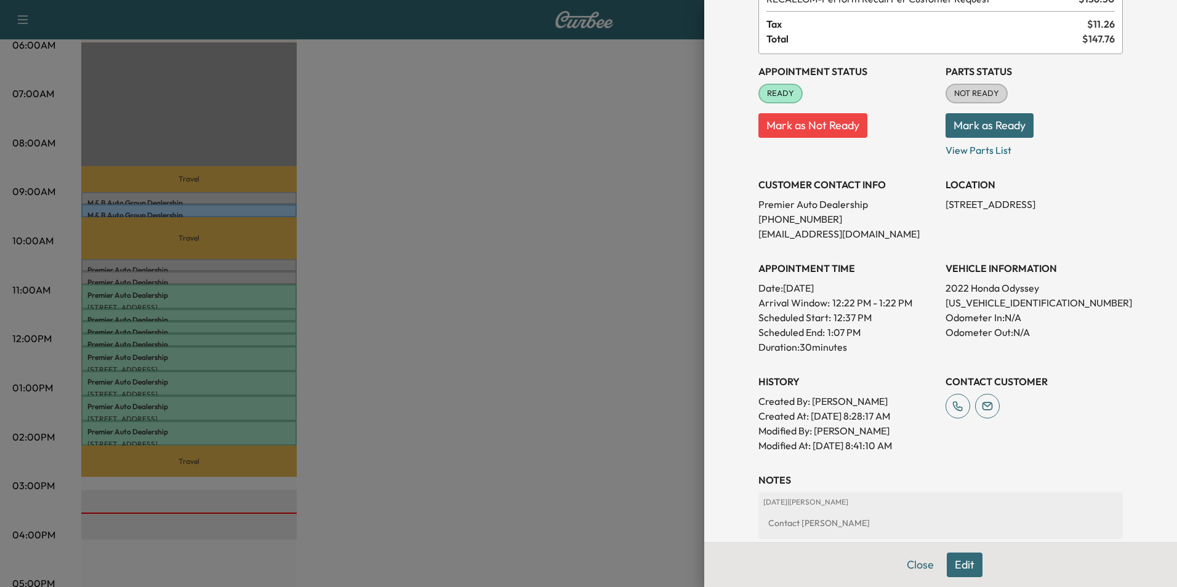
scroll to position [123, 0]
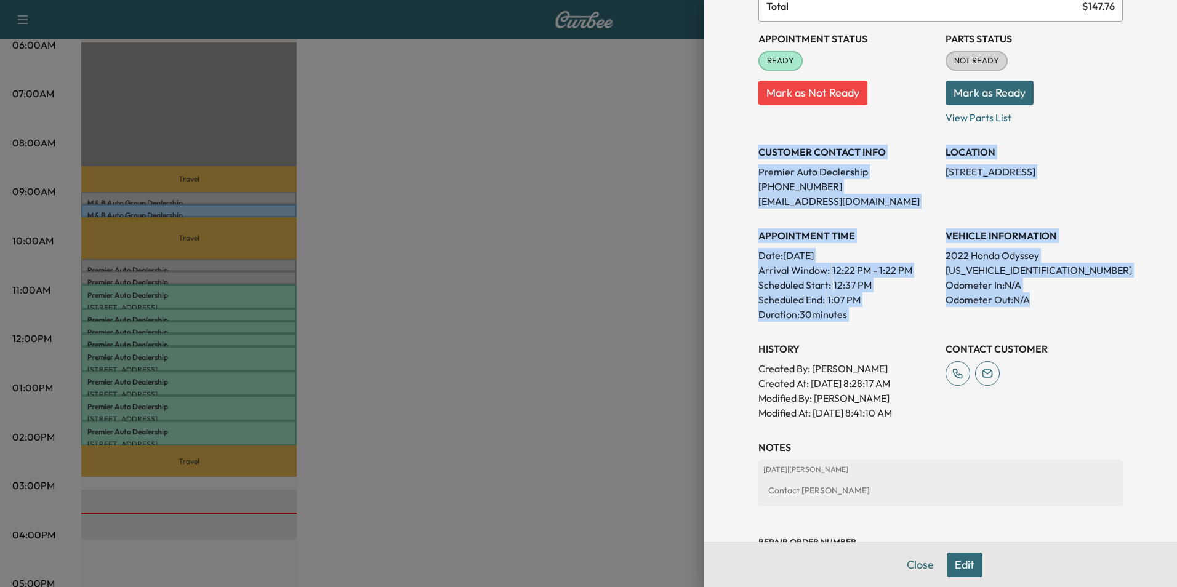
drag, startPoint x: 749, startPoint y: 150, endPoint x: 1043, endPoint y: 305, distance: 331.8
click at [1043, 305] on div "Appointment Status READY Mark as Not Ready Parts Status NOT READY Mark as Ready…" at bounding box center [940, 221] width 364 height 399
copy div "CUSTOMER CONTACT INFO Premier Auto Dealership [PHONE_NUMBER] [EMAIL_ADDRESS][DO…"
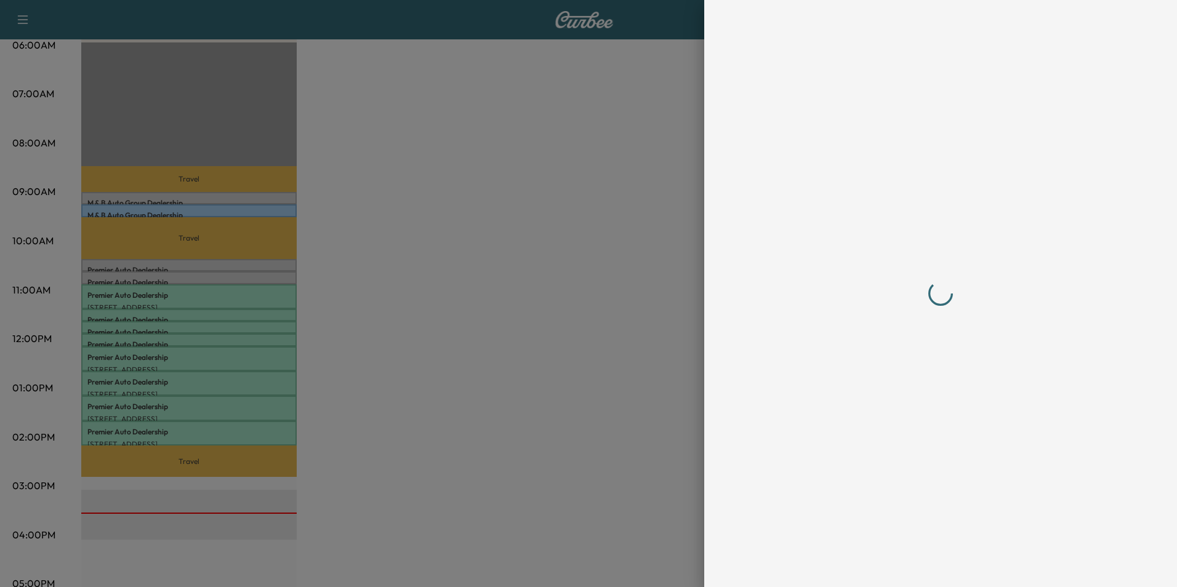
scroll to position [0, 0]
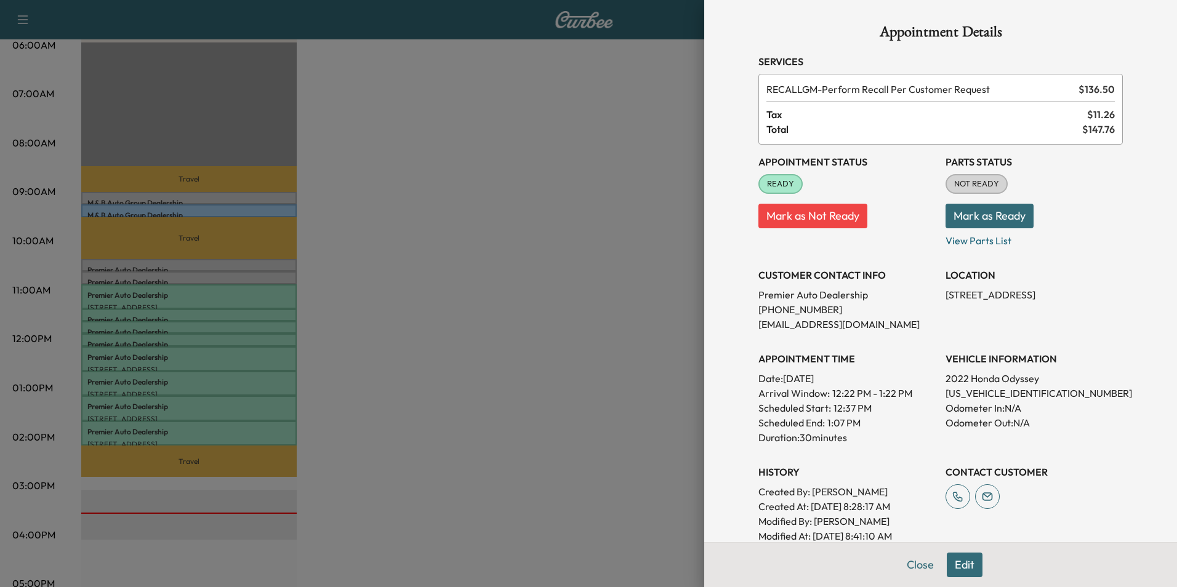
click at [405, 344] on div at bounding box center [588, 293] width 1177 height 587
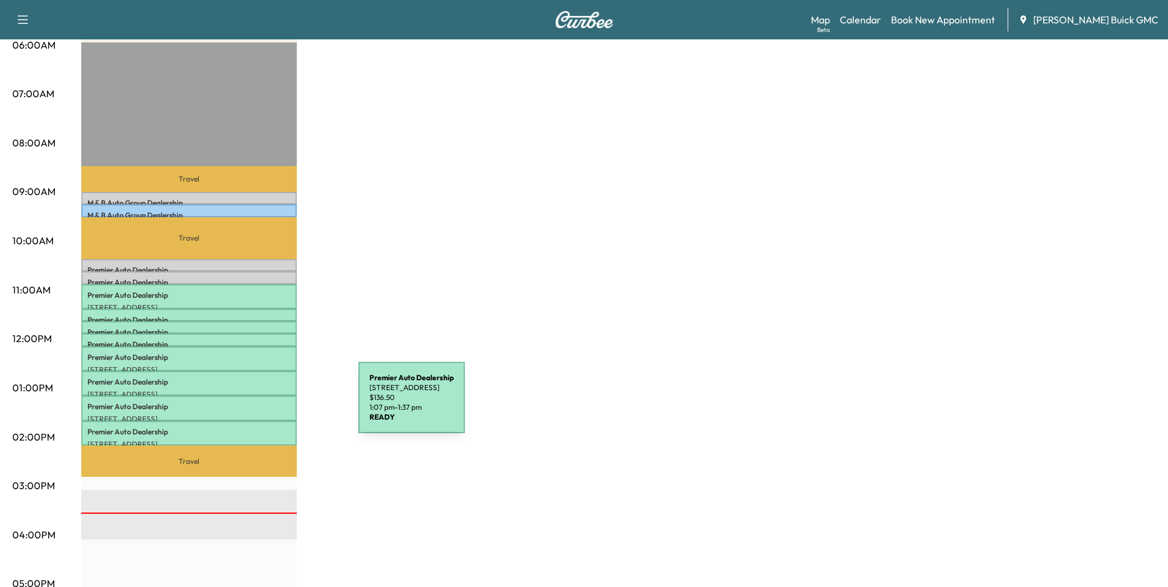
click at [266, 405] on p "Premier Auto Dealership" at bounding box center [188, 407] width 203 height 10
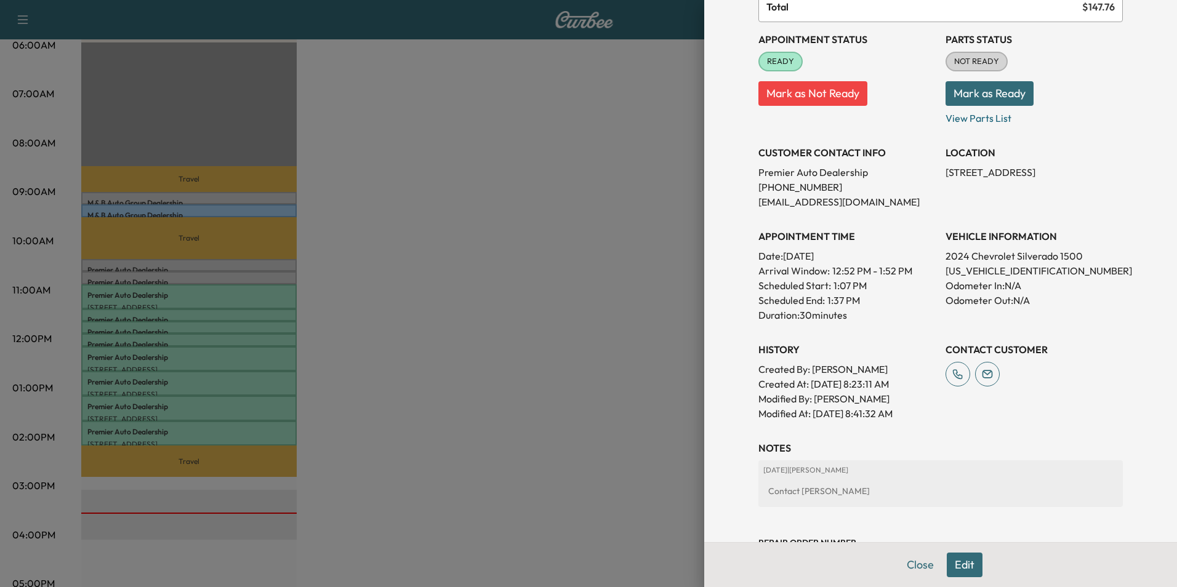
scroll to position [123, 0]
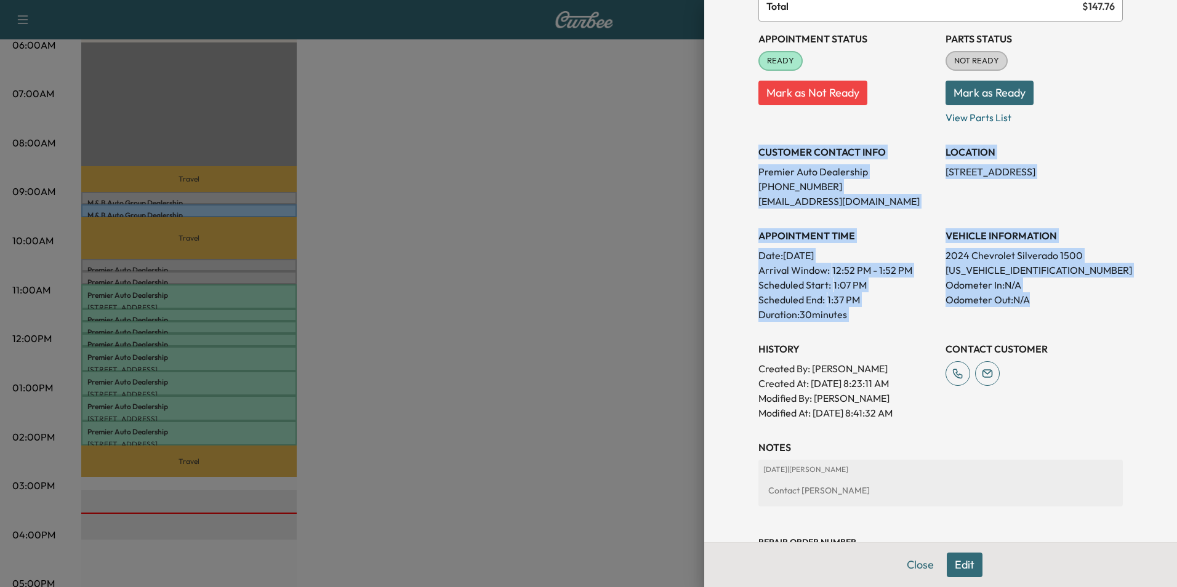
drag, startPoint x: 785, startPoint y: 197, endPoint x: 1035, endPoint y: 305, distance: 273.0
click at [1035, 305] on div "Appointment Status READY Mark as Not Ready Parts Status NOT READY Mark as Ready…" at bounding box center [940, 221] width 364 height 399
copy div "CUSTOMER CONTACT INFO Premier Auto Dealership [PHONE_NUMBER] [EMAIL_ADDRESS][DO…"
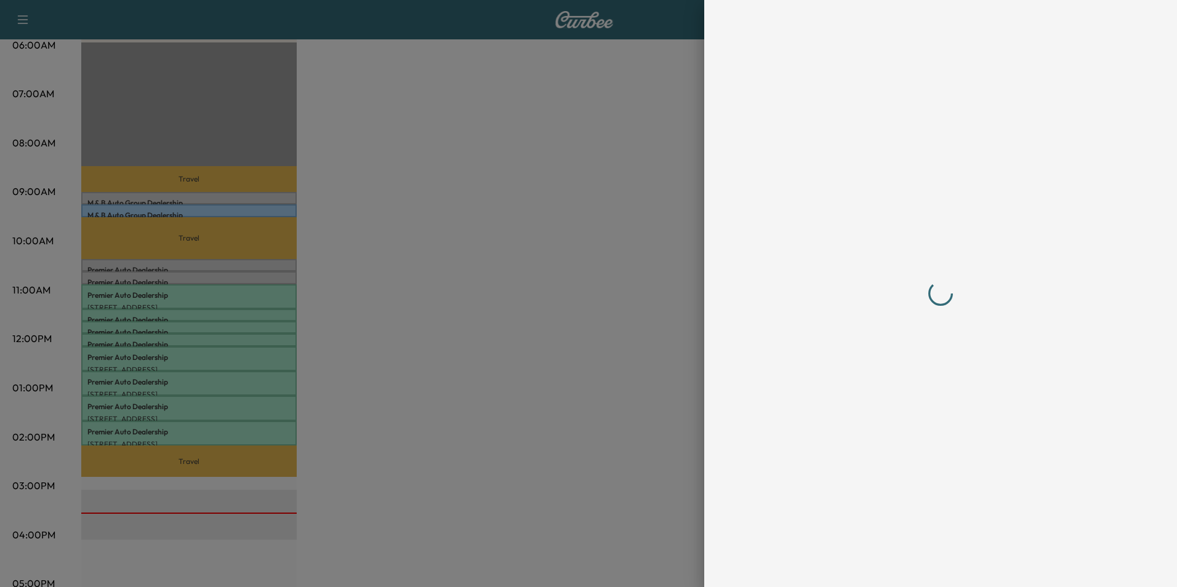
scroll to position [0, 0]
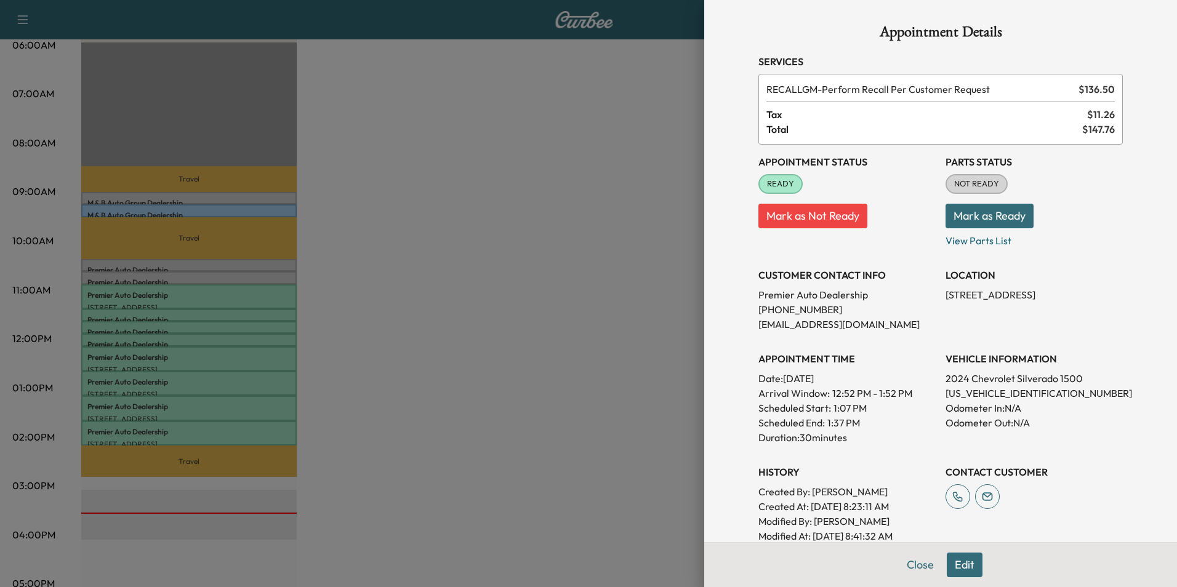
click at [402, 331] on div at bounding box center [588, 293] width 1177 height 587
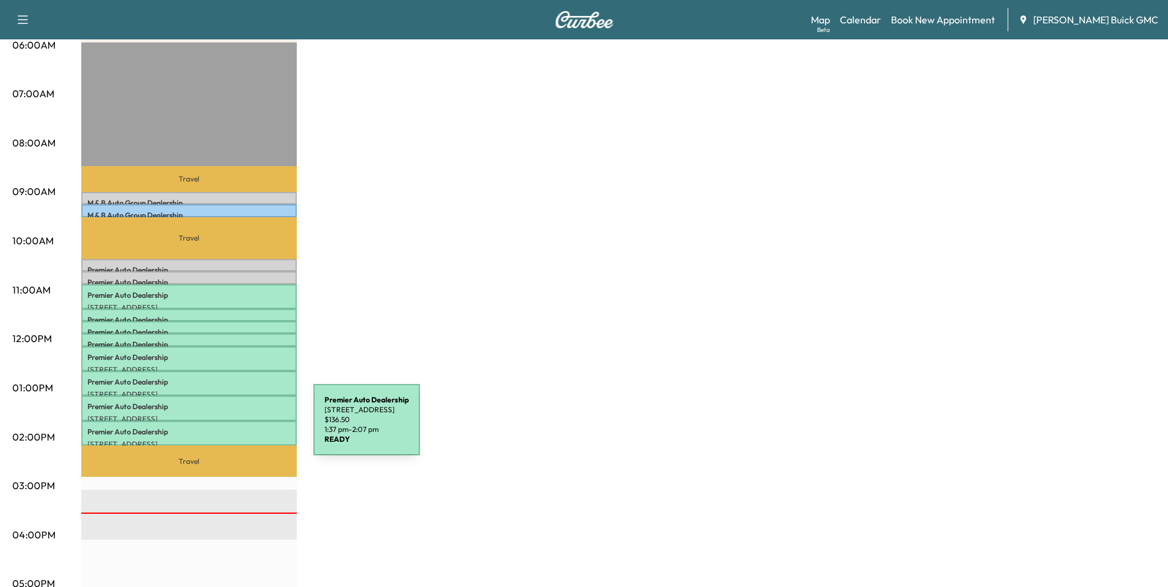
click at [221, 427] on p "Premier Auto Dealership" at bounding box center [188, 432] width 203 height 10
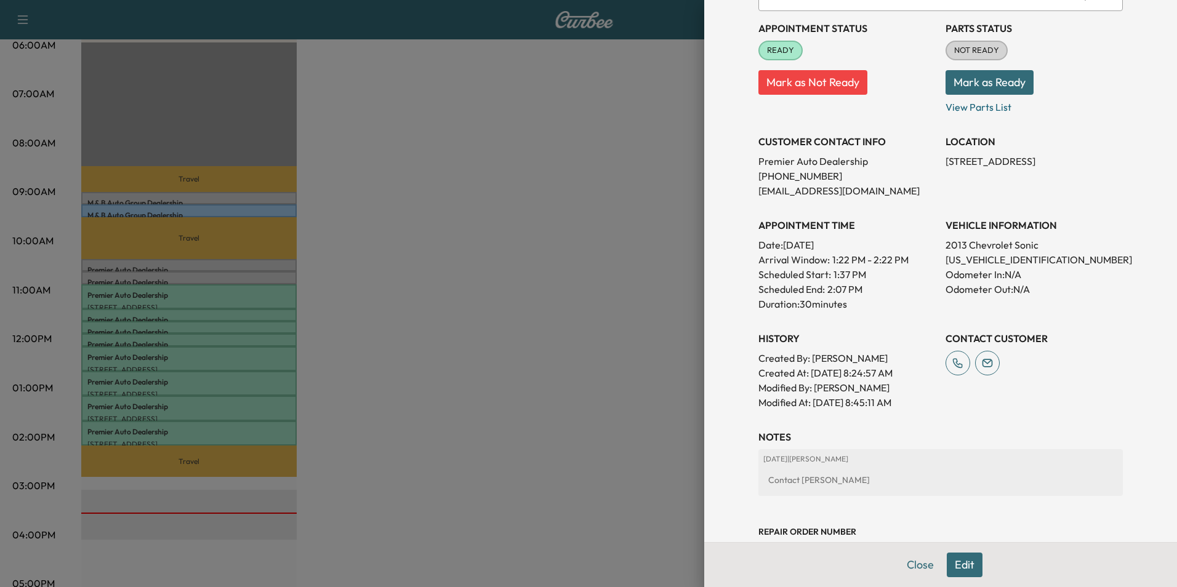
scroll to position [185, 0]
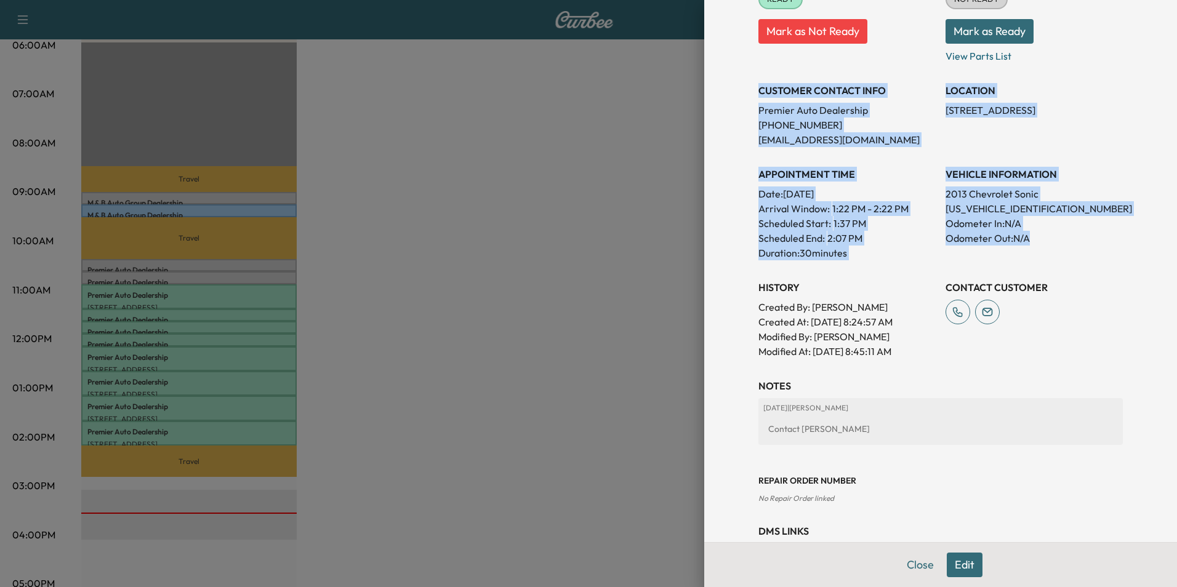
drag, startPoint x: 750, startPoint y: 89, endPoint x: 1085, endPoint y: 242, distance: 368.6
click at [1085, 242] on div "Appointment Status READY Mark as Not Ready Parts Status NOT READY Mark as Ready…" at bounding box center [940, 159] width 364 height 399
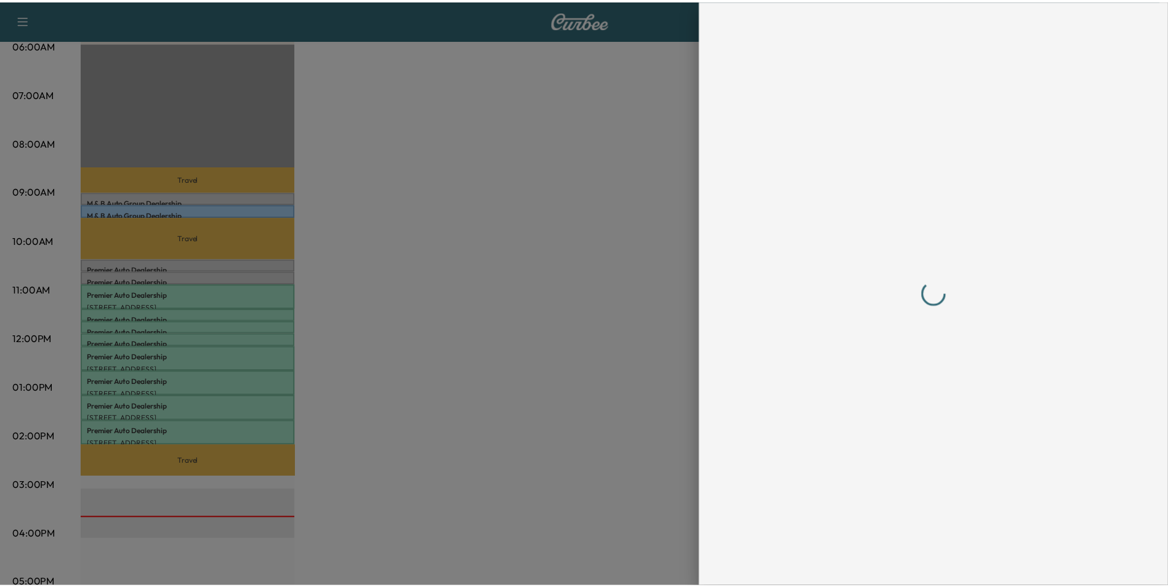
scroll to position [0, 0]
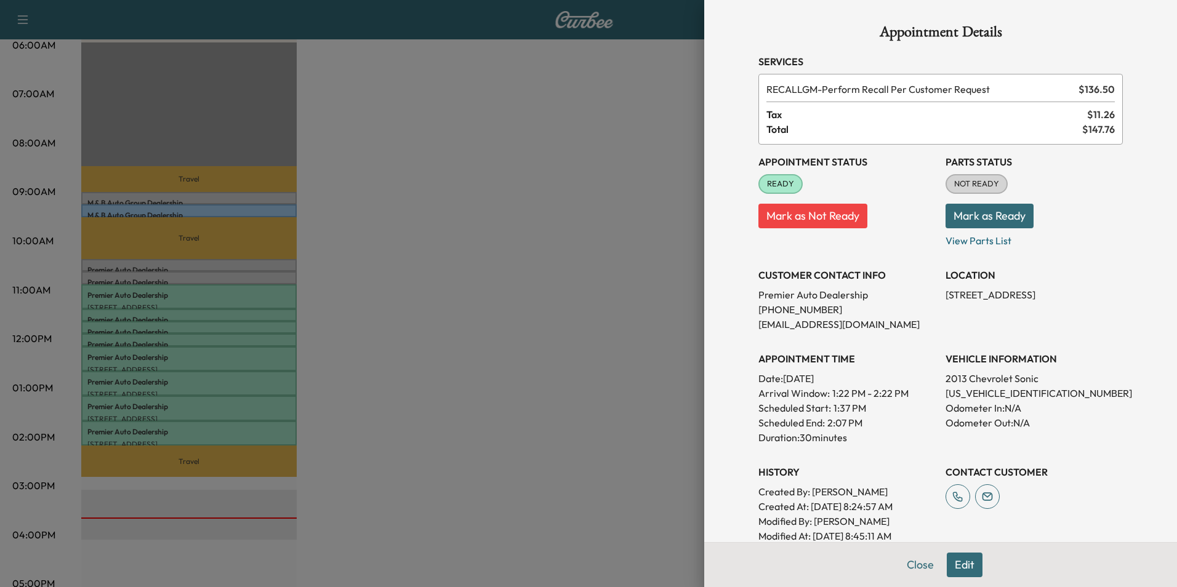
click at [475, 329] on div at bounding box center [588, 293] width 1177 height 587
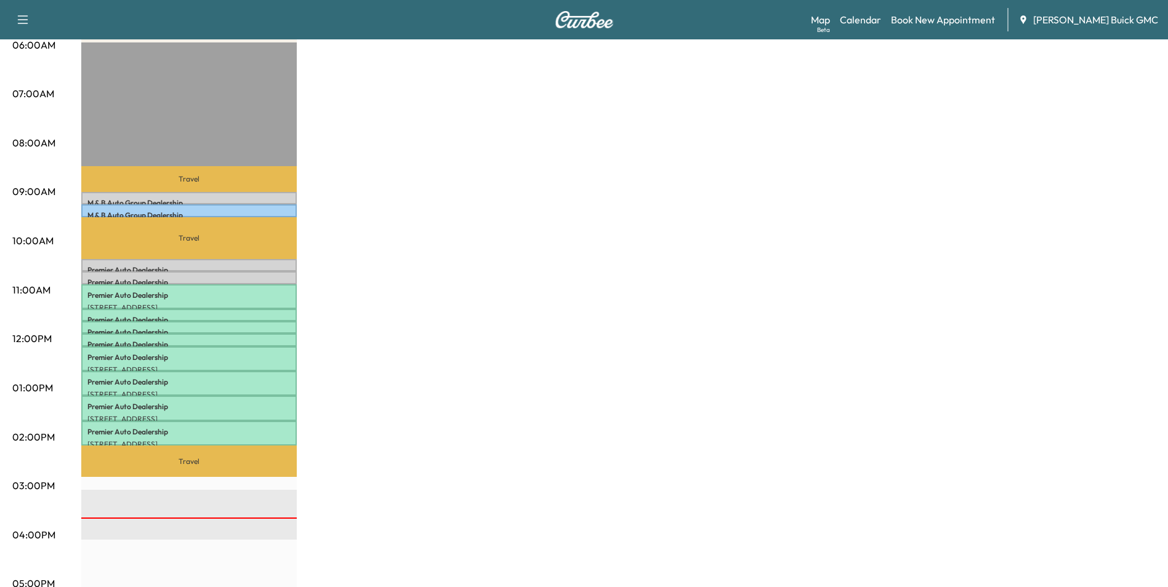
click at [326, 283] on div "MobileService+ $ 682.50 Revenue 4 hr 15 min Work Time 2 hr Transit Time Travel …" at bounding box center [618, 375] width 1074 height 923
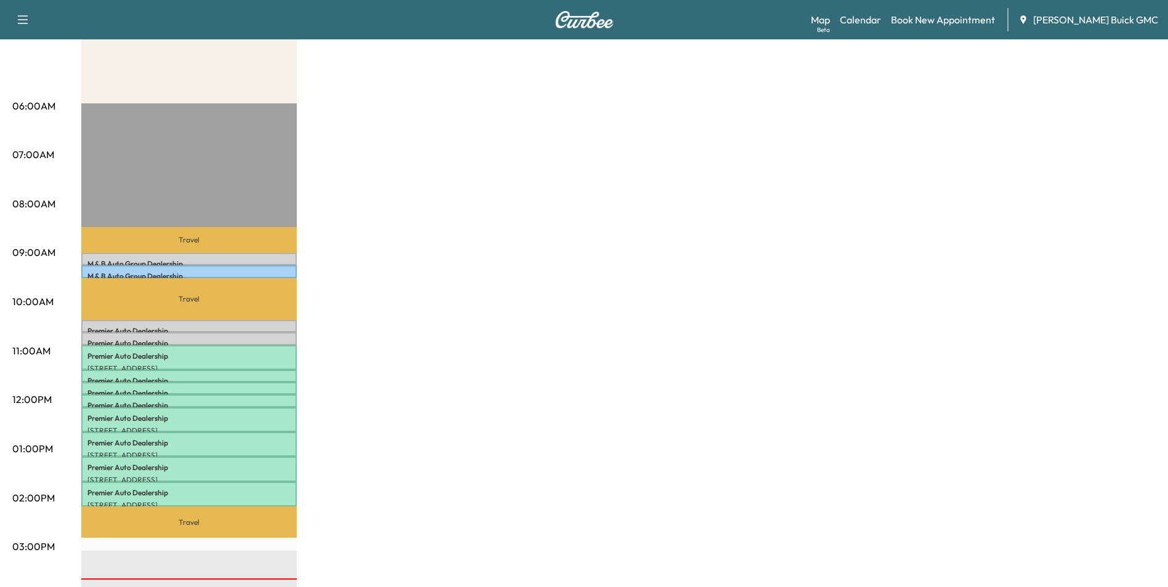
scroll to position [185, 0]
click at [709, 274] on div "MobileService+ $ 682.50 Revenue 4 hr 15 min Work Time 2 hr Transit Time Travel …" at bounding box center [618, 437] width 1074 height 923
click at [445, 332] on div "MobileService+ $ 682.50 Revenue 4 hr 15 min Work Time 2 hr Transit Time Travel …" at bounding box center [618, 437] width 1074 height 923
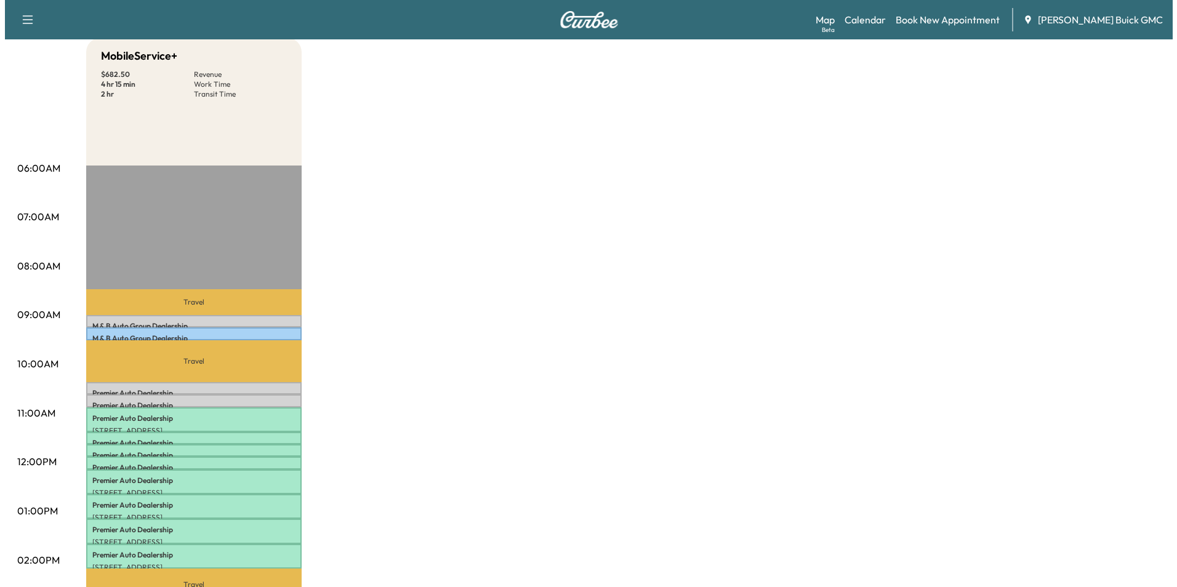
scroll to position [0, 0]
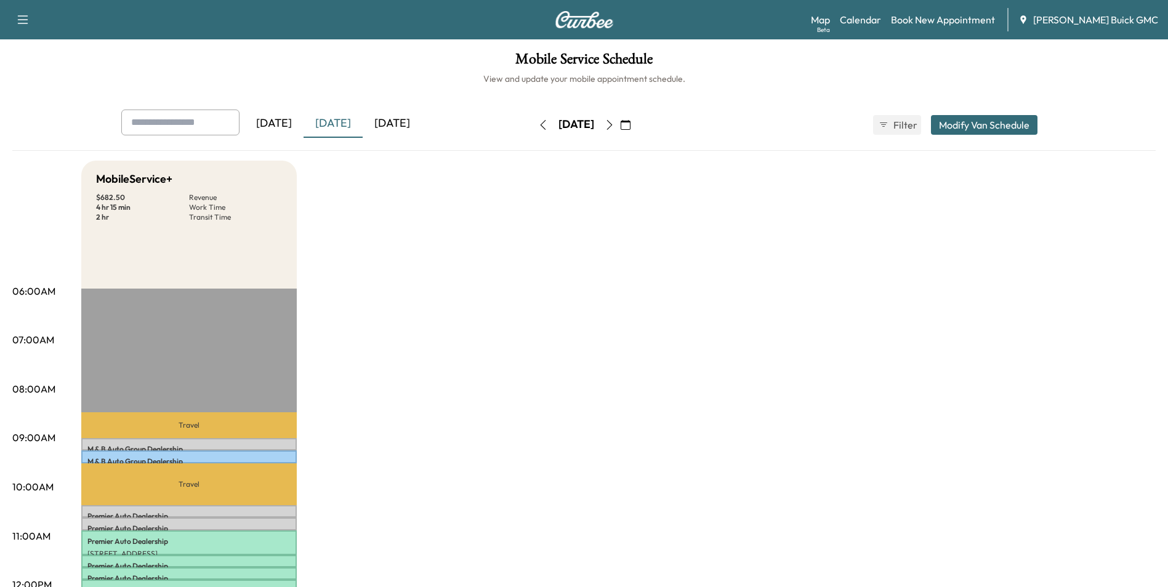
click at [408, 123] on div "[DATE]" at bounding box center [392, 124] width 59 height 28
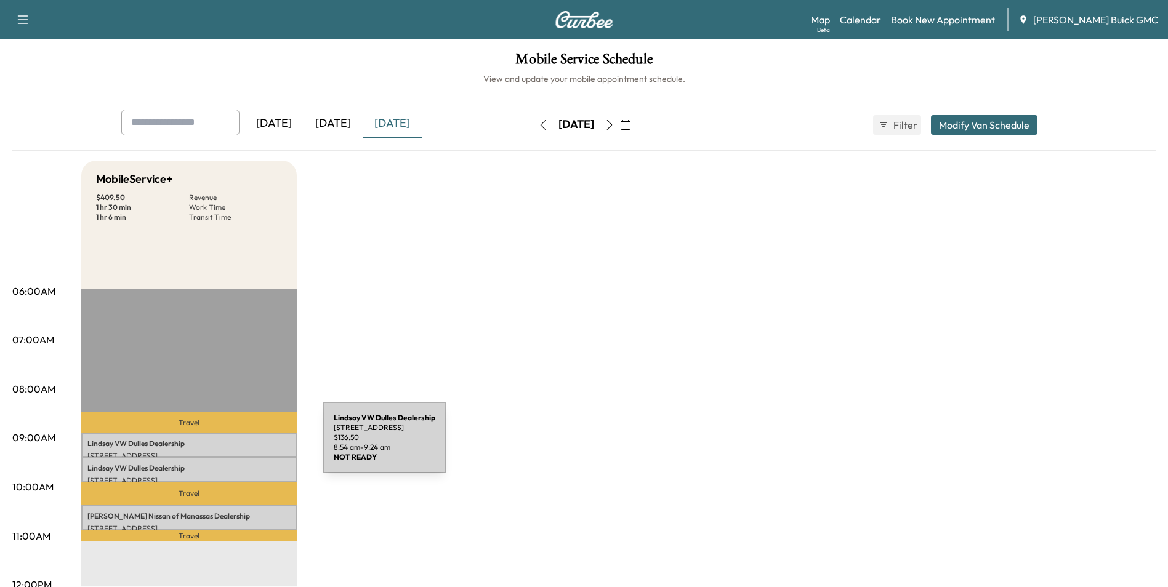
click at [230, 445] on p "[PERSON_NAME] VW [PERSON_NAME] Dealership" at bounding box center [188, 444] width 203 height 10
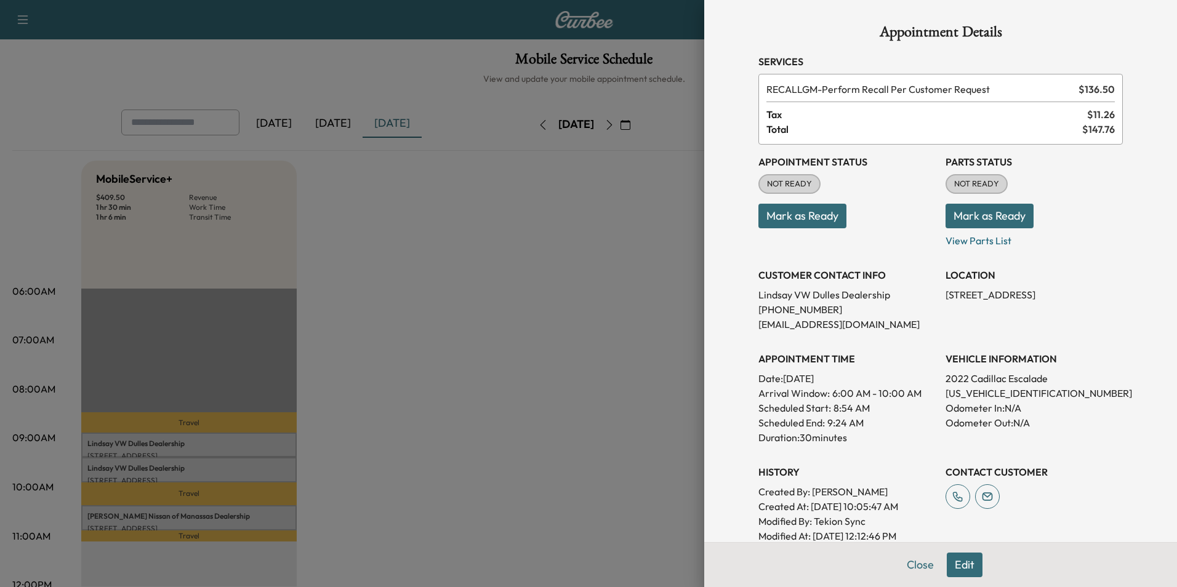
drag, startPoint x: 750, startPoint y: 90, endPoint x: 882, endPoint y: 258, distance: 213.5
click at [880, 265] on div "Appointment Details Services RECALLGM - Perform Recall Per Customer Request $ 1…" at bounding box center [941, 385] width 394 height 770
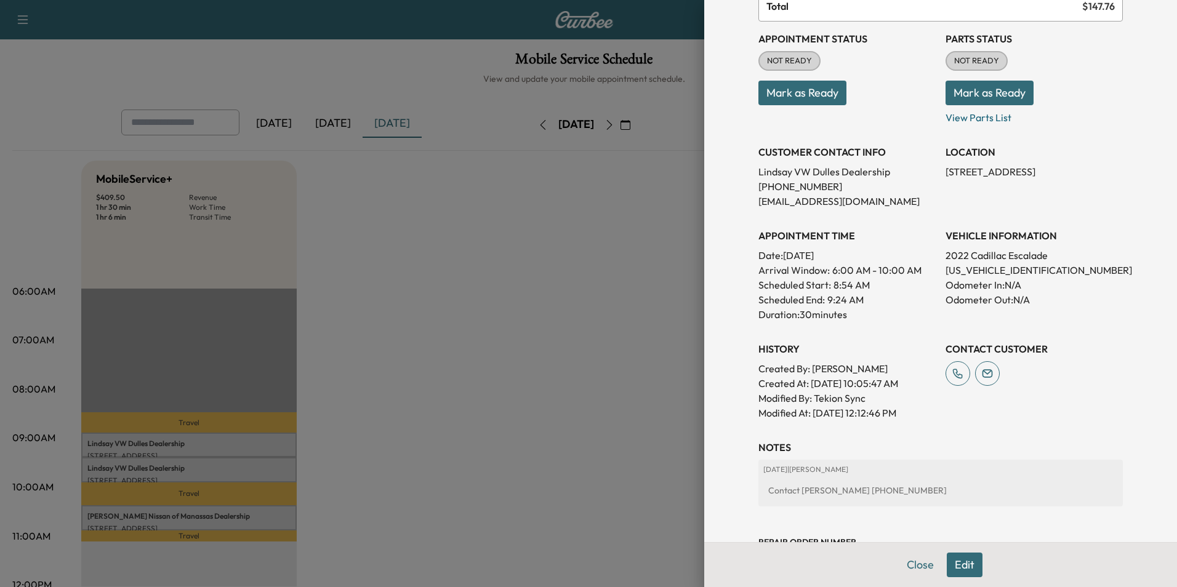
scroll to position [185, 0]
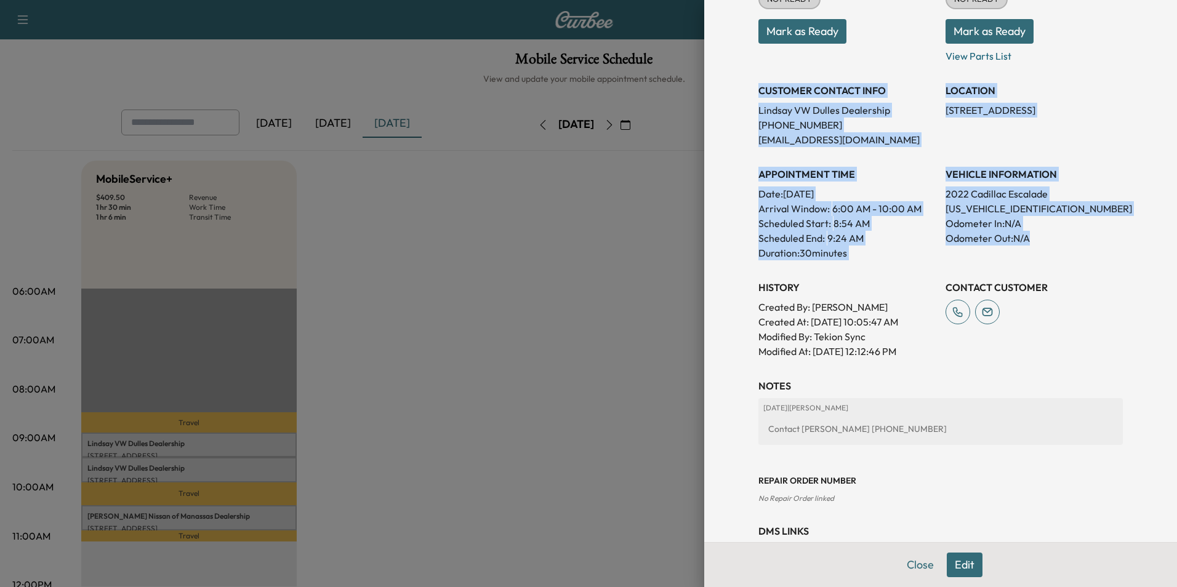
drag, startPoint x: 749, startPoint y: 88, endPoint x: 1031, endPoint y: 240, distance: 319.8
click at [1031, 240] on div "Appointment Status NOT READY Mark as Ready Parts Status NOT READY Mark as Ready…" at bounding box center [940, 159] width 364 height 399
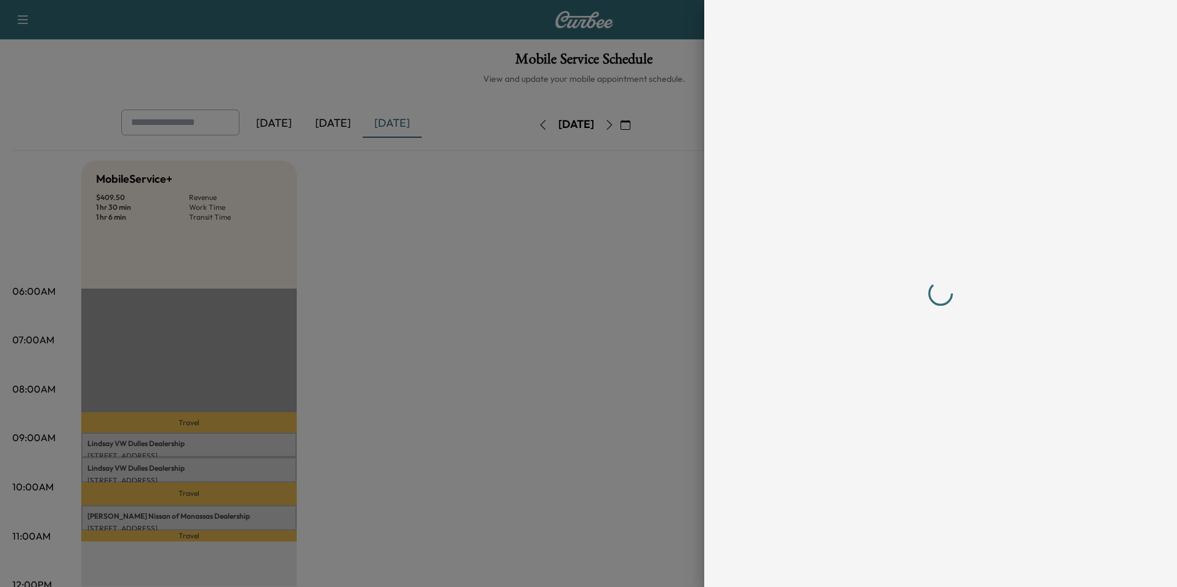
scroll to position [0, 0]
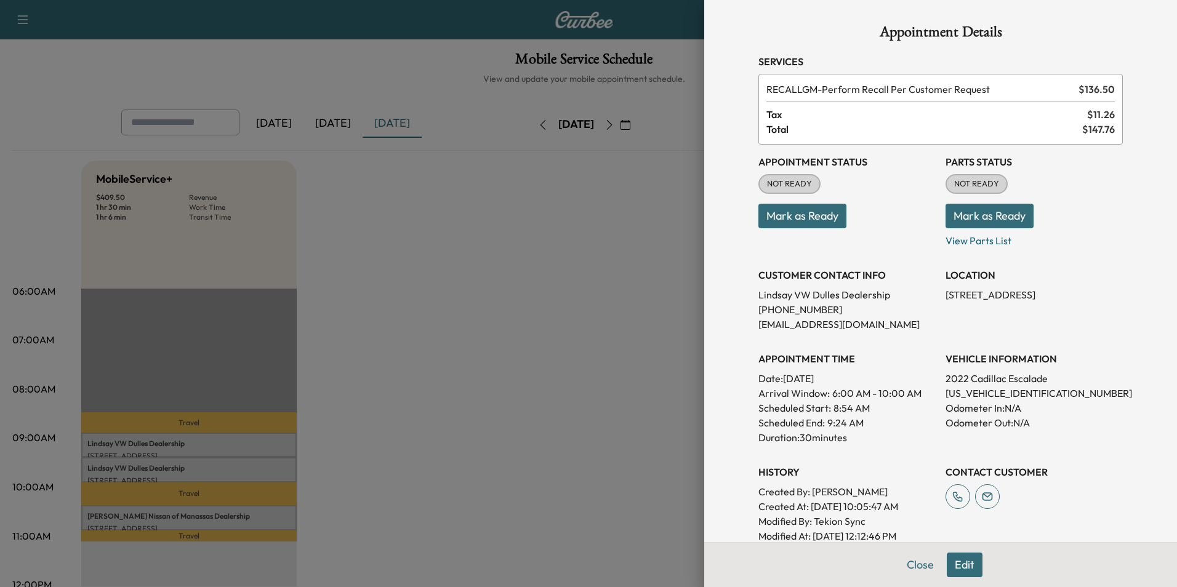
click at [436, 310] on div at bounding box center [588, 293] width 1177 height 587
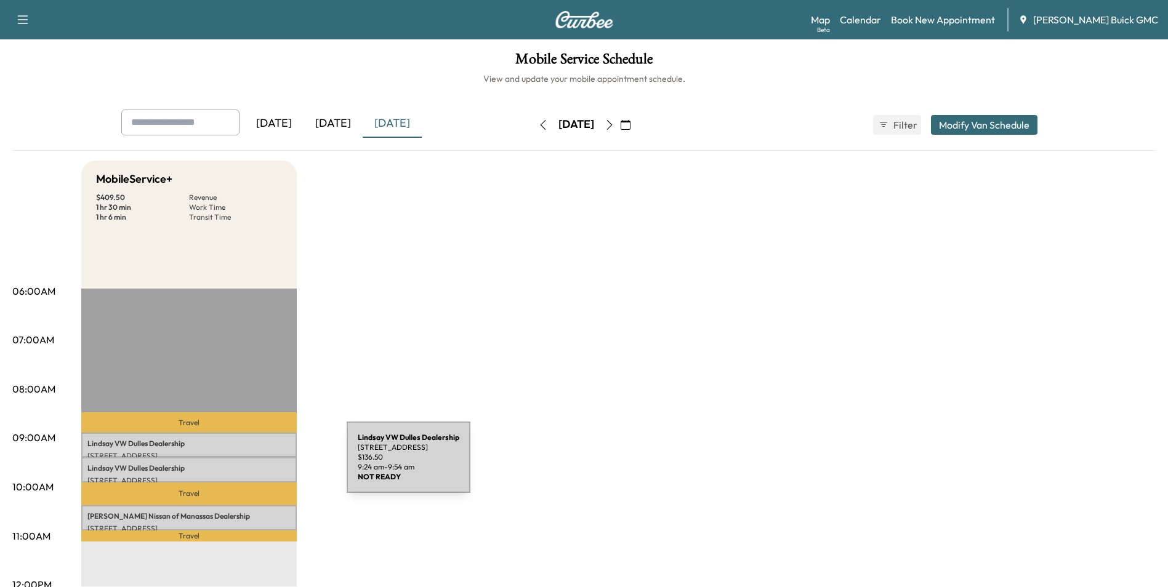
click at [254, 465] on p "[PERSON_NAME] VW [PERSON_NAME] Dealership" at bounding box center [188, 469] width 203 height 10
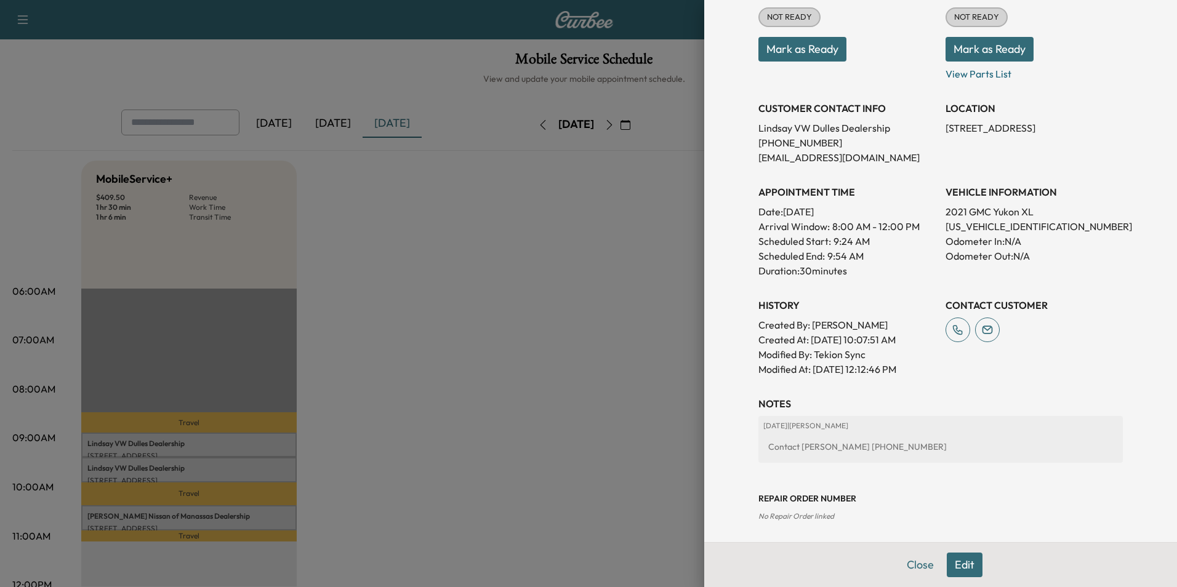
scroll to position [185, 0]
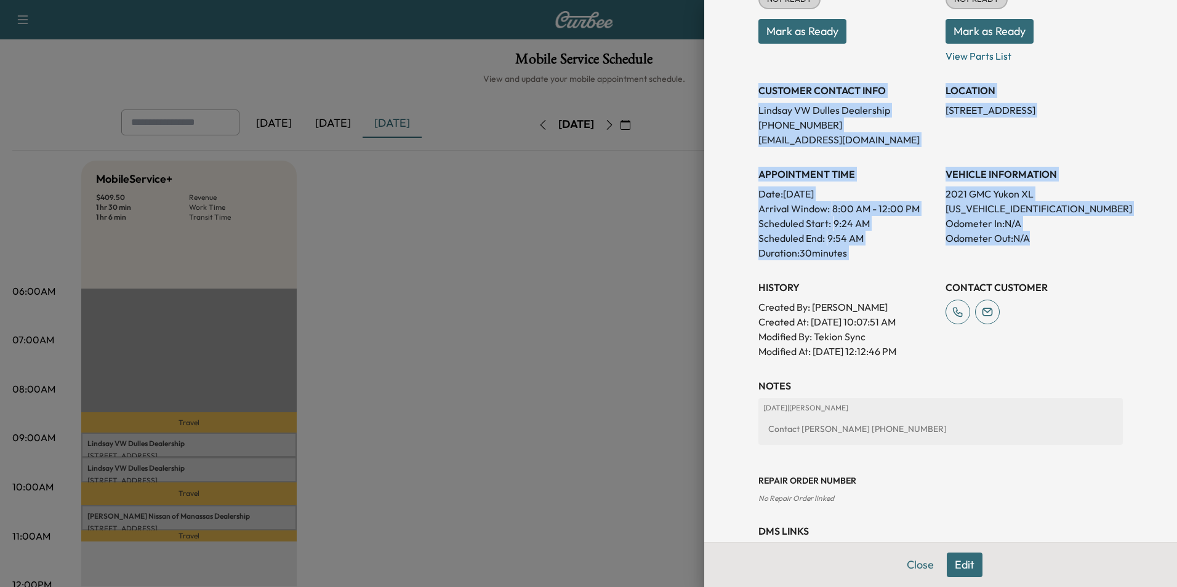
drag, startPoint x: 750, startPoint y: 87, endPoint x: 1064, endPoint y: 244, distance: 351.3
click at [1064, 244] on div "Appointment Status NOT READY Mark as Ready Parts Status NOT READY Mark as Ready…" at bounding box center [940, 159] width 364 height 399
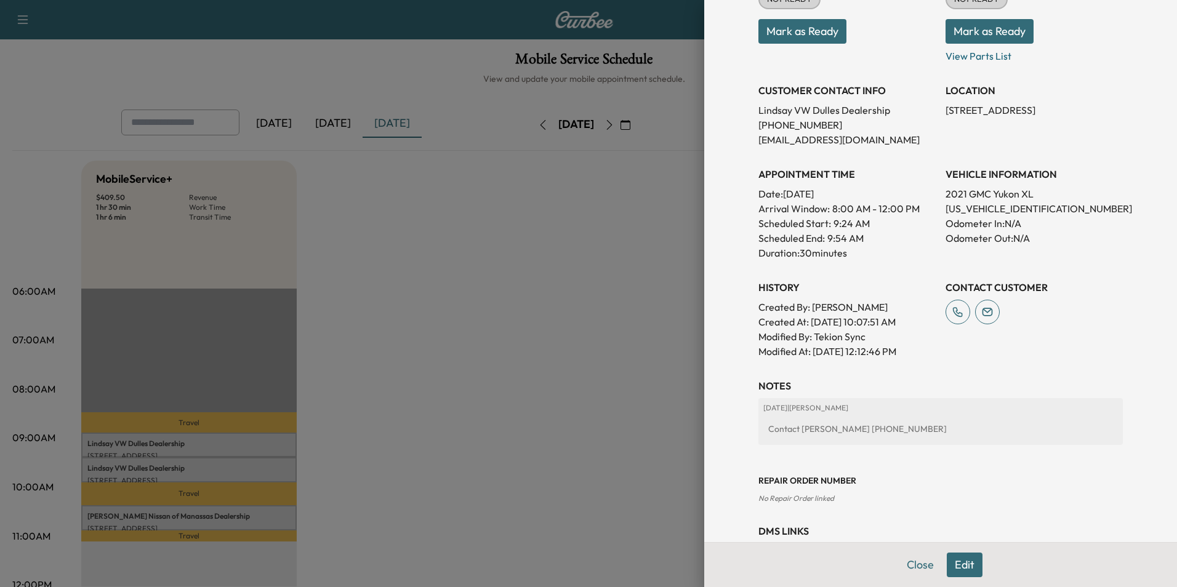
click at [468, 319] on div at bounding box center [588, 293] width 1177 height 587
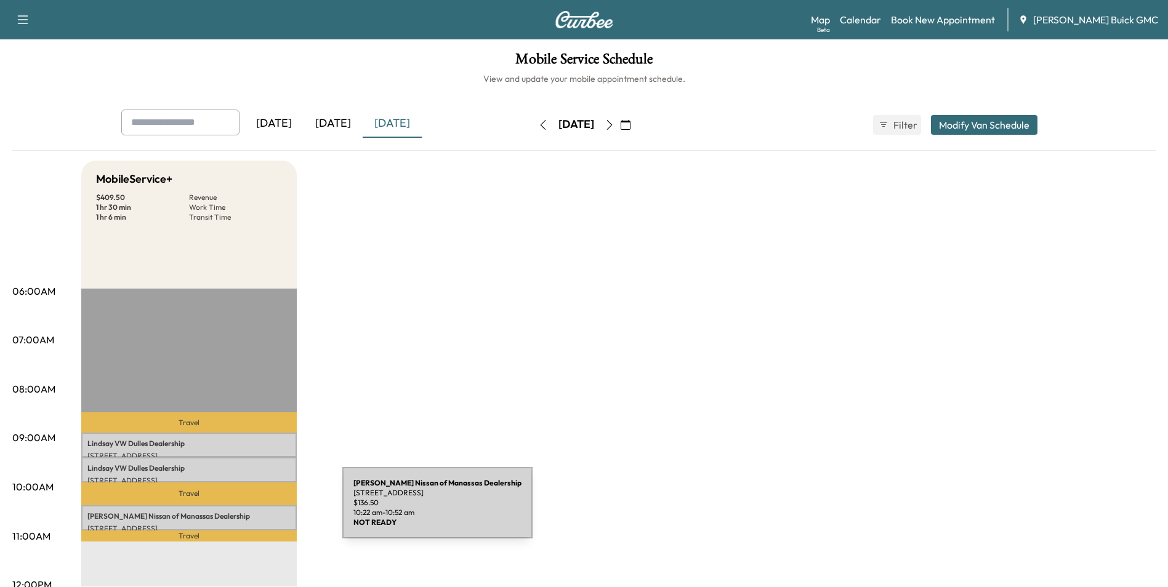
click at [250, 512] on p "[PERSON_NAME] Nissan of Manassas Dealership" at bounding box center [188, 517] width 203 height 10
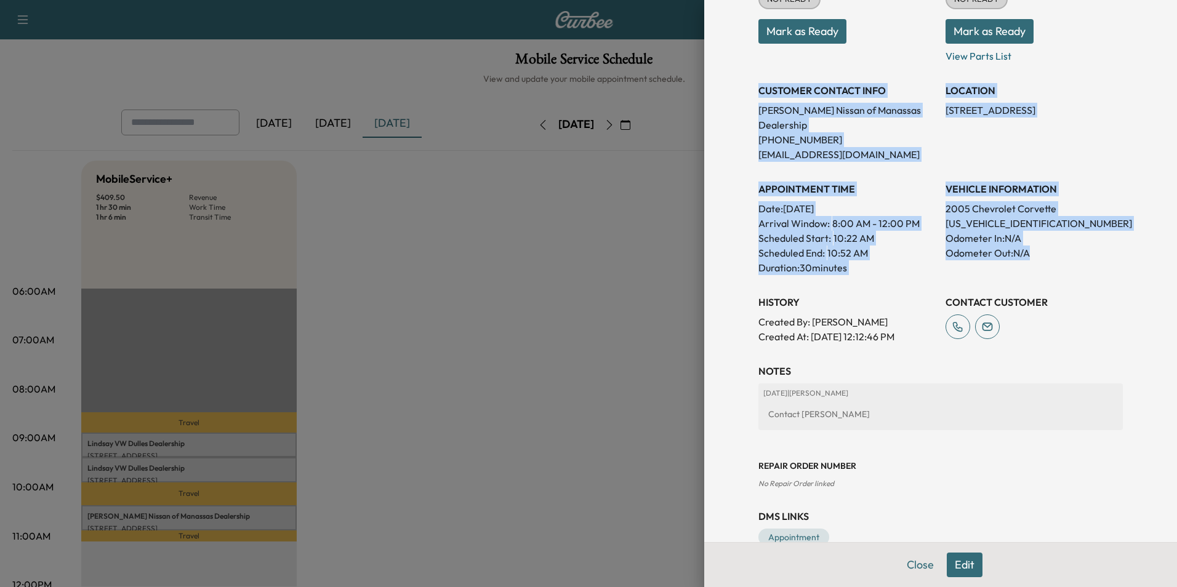
drag, startPoint x: 750, startPoint y: 88, endPoint x: 1063, endPoint y: 242, distance: 349.1
click at [1063, 242] on div "Appointment Status NOT READY Mark as Ready Parts Status NOT READY Mark as Ready…" at bounding box center [940, 152] width 364 height 384
